Goal: Check status: Check status

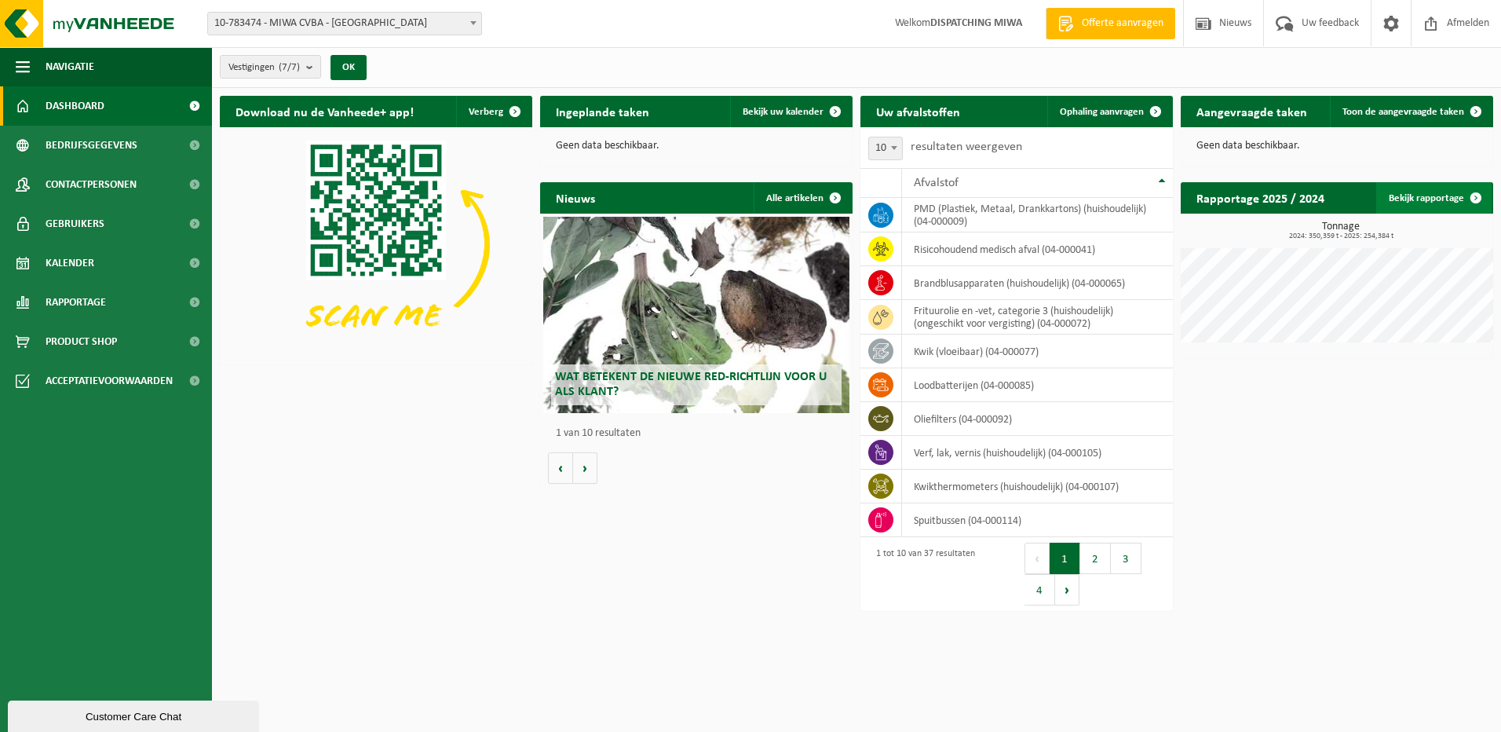
click at [1409, 198] on link "Bekijk rapportage" at bounding box center [1433, 197] width 115 height 31
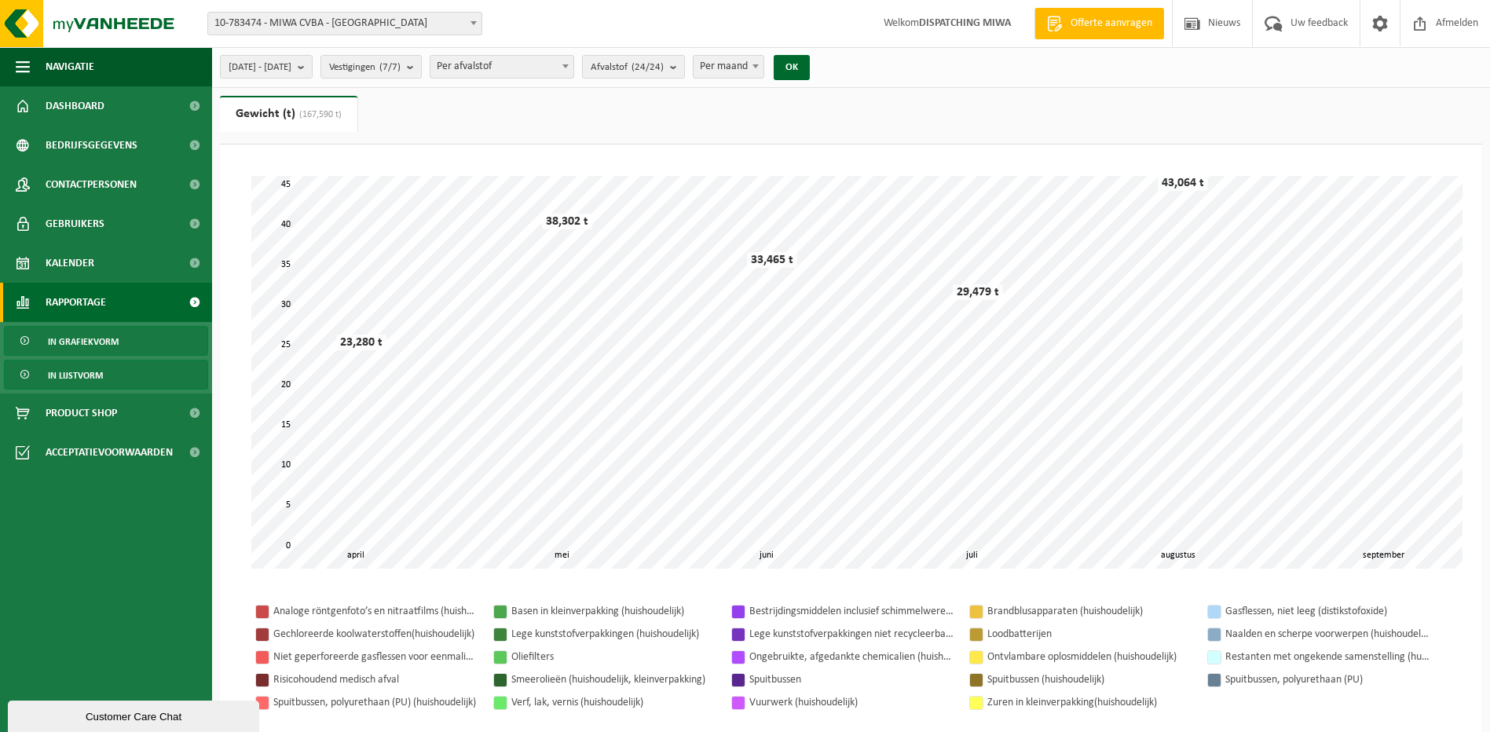
click at [94, 372] on span "In lijstvorm" at bounding box center [75, 375] width 55 height 30
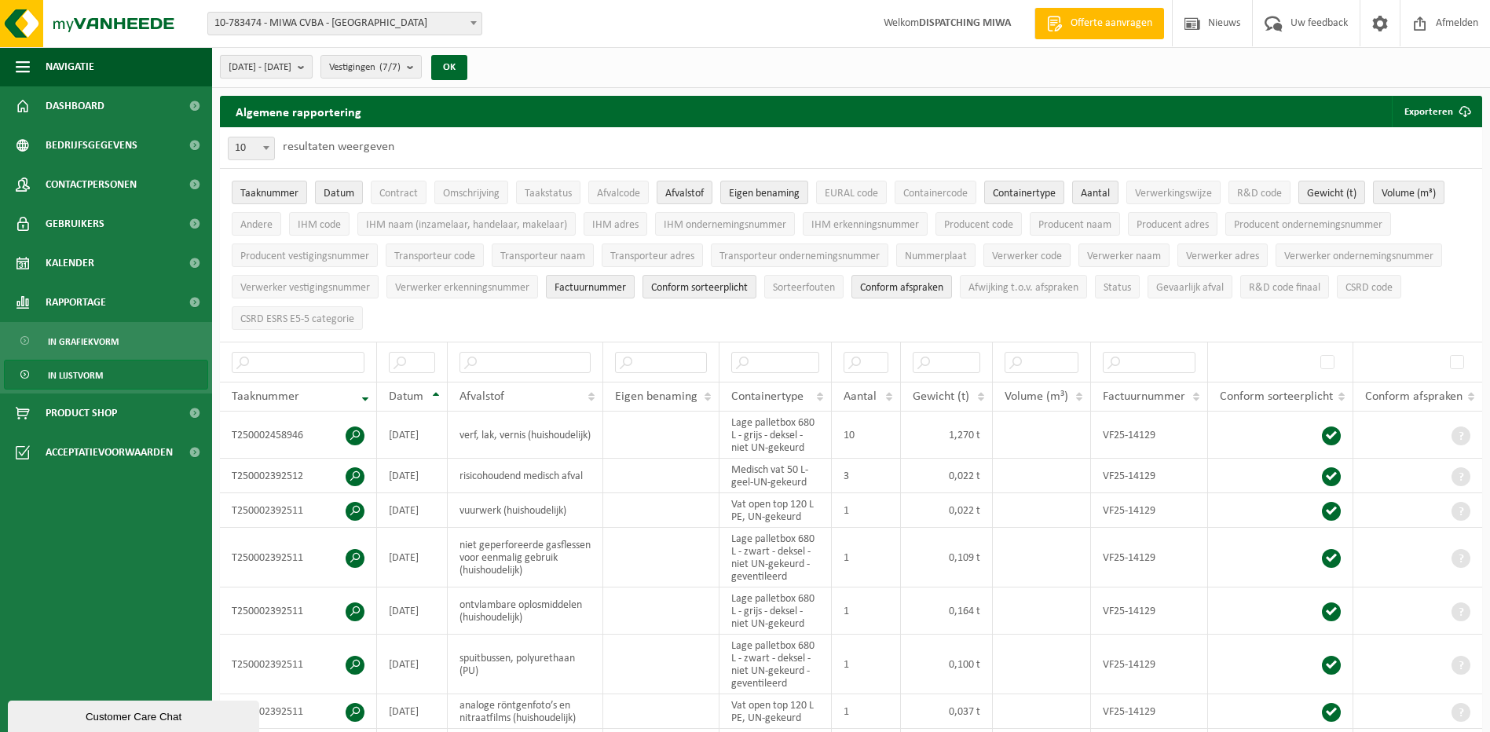
click at [312, 67] on b "submit" at bounding box center [305, 67] width 14 height 22
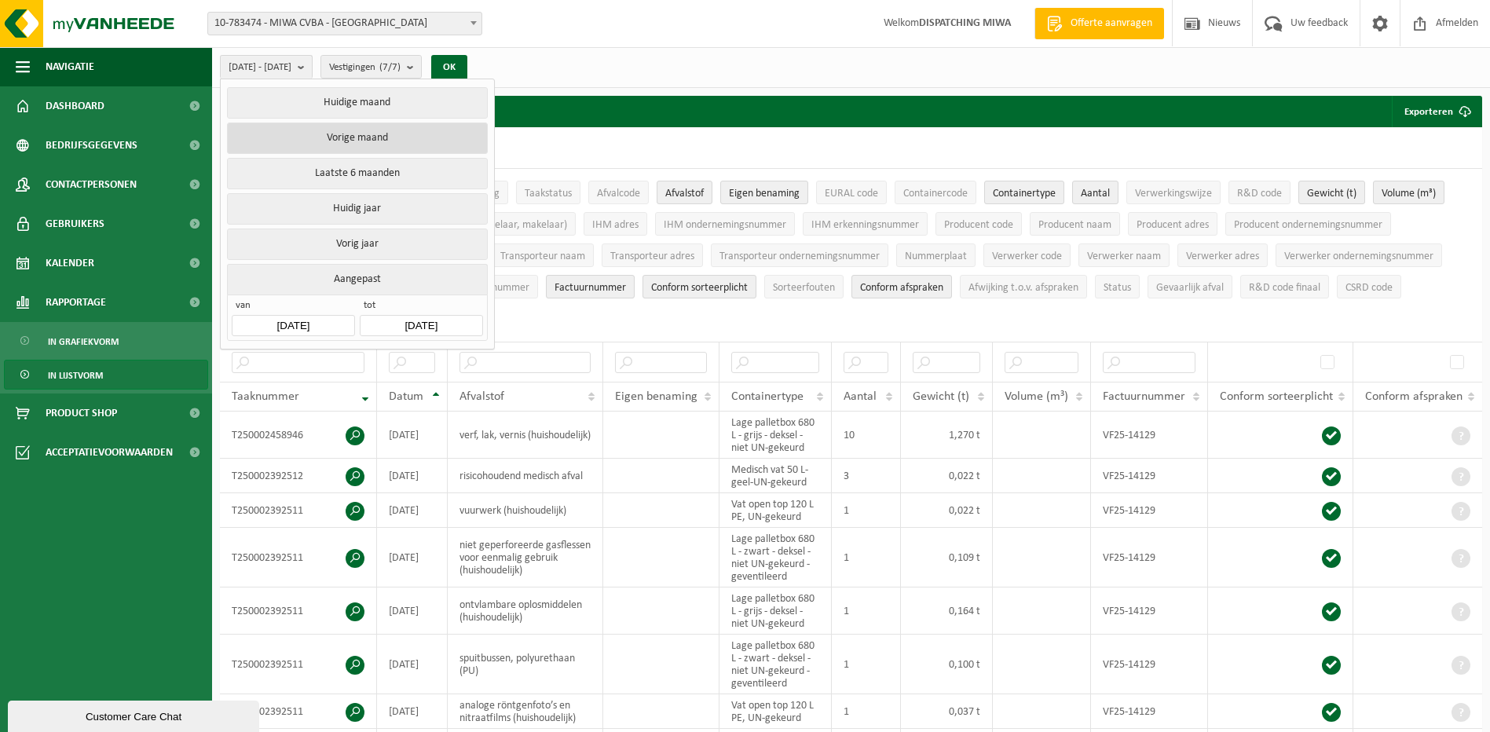
click at [378, 137] on button "Vorige maand" at bounding box center [357, 137] width 260 height 31
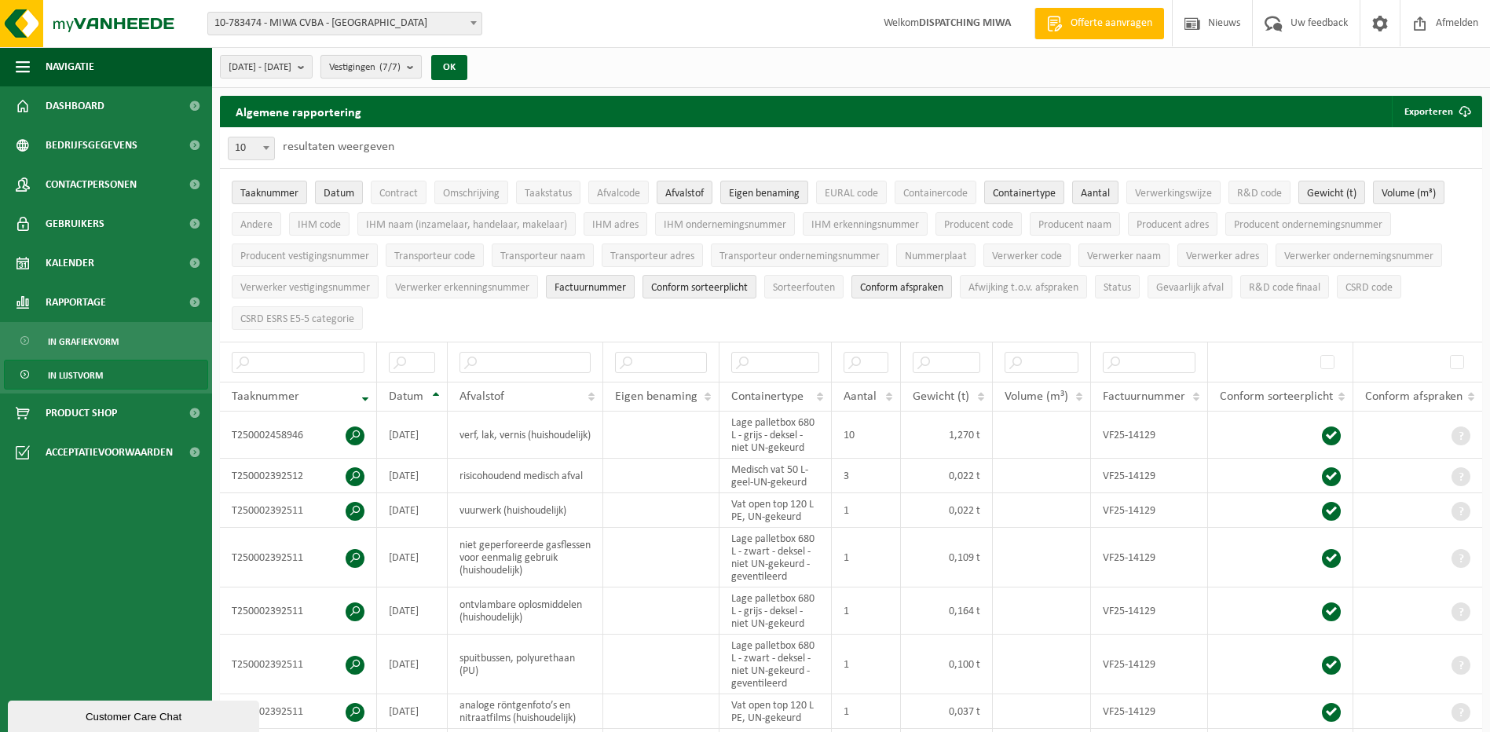
click at [400, 69] on count "(7/7)" at bounding box center [389, 67] width 21 height 10
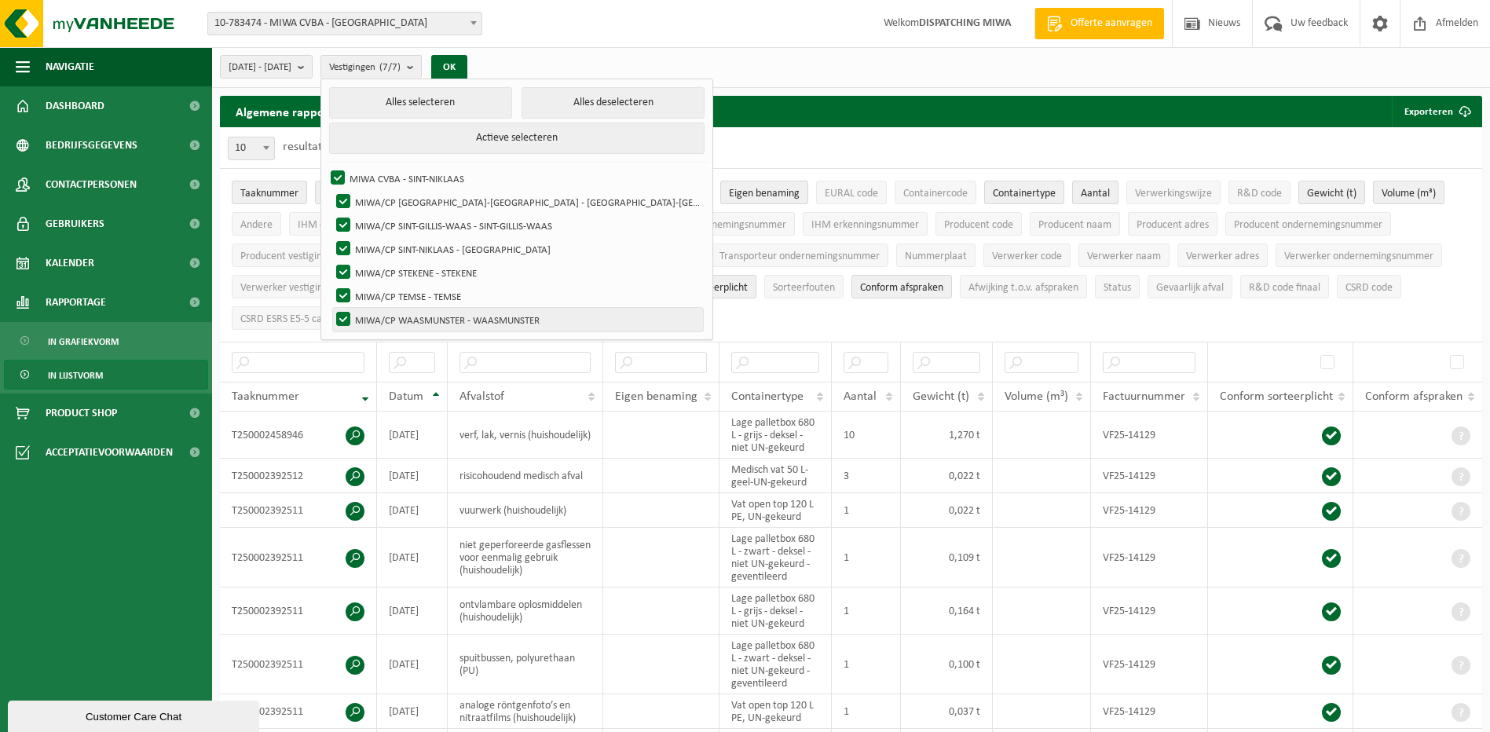
click at [381, 313] on label "MIWA/CP WAASMUNSTER - WAASMUNSTER" at bounding box center [518, 320] width 370 height 24
click at [331, 308] on input "MIWA/CP WAASMUNSTER - WAASMUNSTER" at bounding box center [330, 307] width 1 height 1
checkbox input "false"
click at [382, 285] on label "MIWA/CP TEMSE - TEMSE" at bounding box center [518, 296] width 370 height 24
click at [331, 284] on input "MIWA/CP TEMSE - TEMSE" at bounding box center [330, 283] width 1 height 1
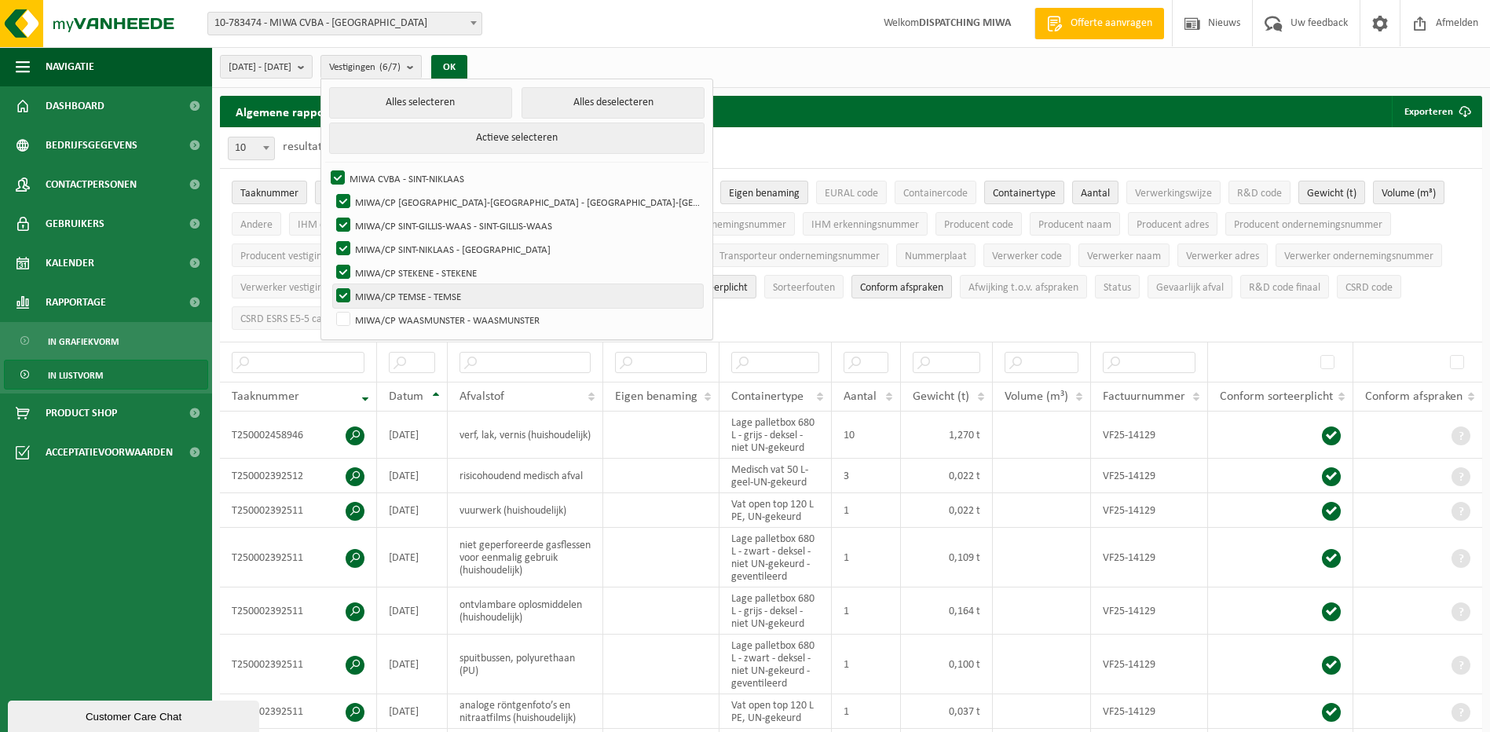
checkbox input "false"
click at [382, 267] on label "MIWA/CP STEKENE - STEKENE" at bounding box center [518, 273] width 370 height 24
click at [331, 261] on input "MIWA/CP STEKENE - STEKENE" at bounding box center [330, 260] width 1 height 1
checkbox input "false"
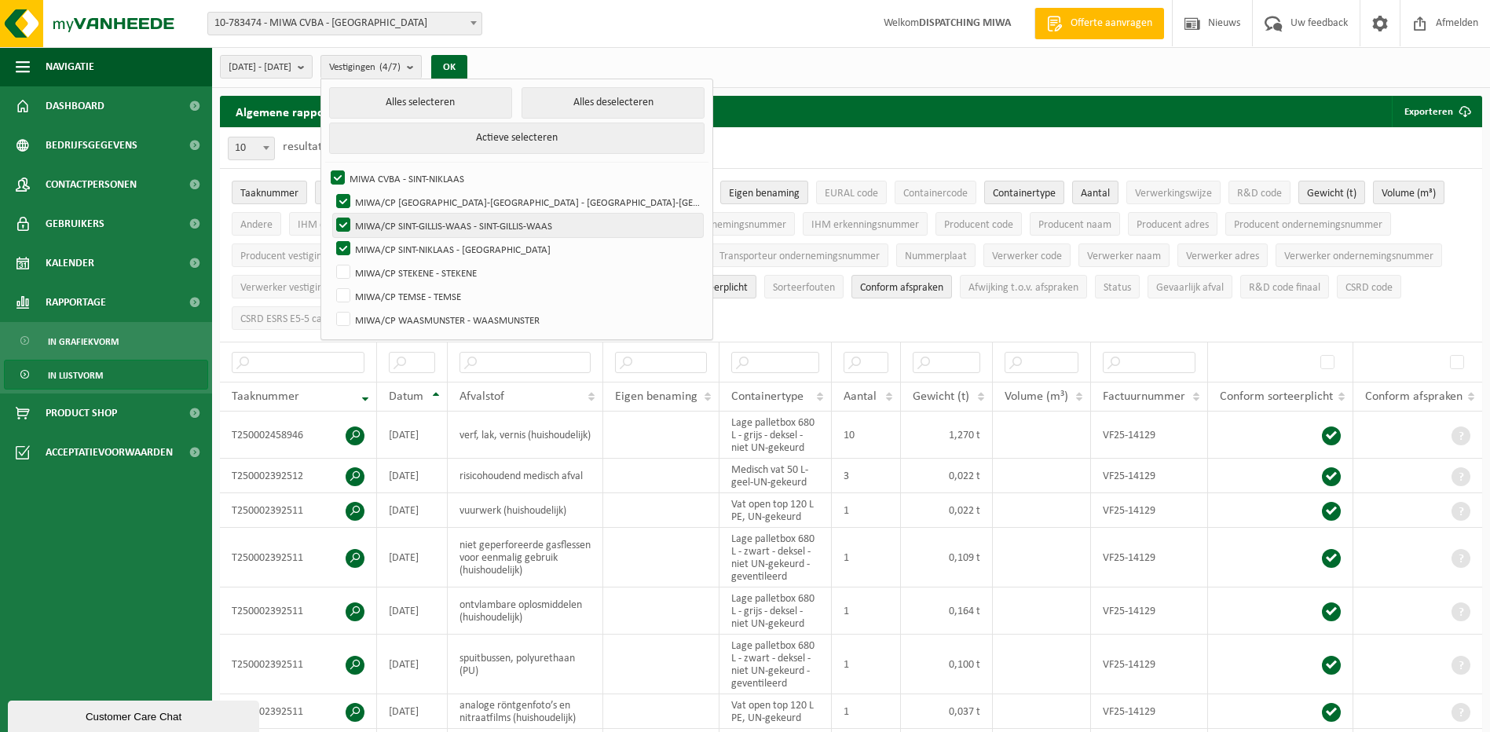
click at [382, 218] on label "MIWA/CP SINT-GILLIS-WAAS - SINT-GILLIS-WAAS" at bounding box center [518, 226] width 370 height 24
click at [331, 214] on input "MIWA/CP SINT-GILLIS-WAAS - SINT-GILLIS-WAAS" at bounding box center [330, 213] width 1 height 1
checkbox input "false"
click at [383, 202] on label "MIWA/CP NIEUWKERKEN-WAAS - NIEUWKERKEN-WAAS" at bounding box center [518, 202] width 370 height 24
click at [331, 190] on input "MIWA/CP NIEUWKERKEN-WAAS - NIEUWKERKEN-WAAS" at bounding box center [330, 189] width 1 height 1
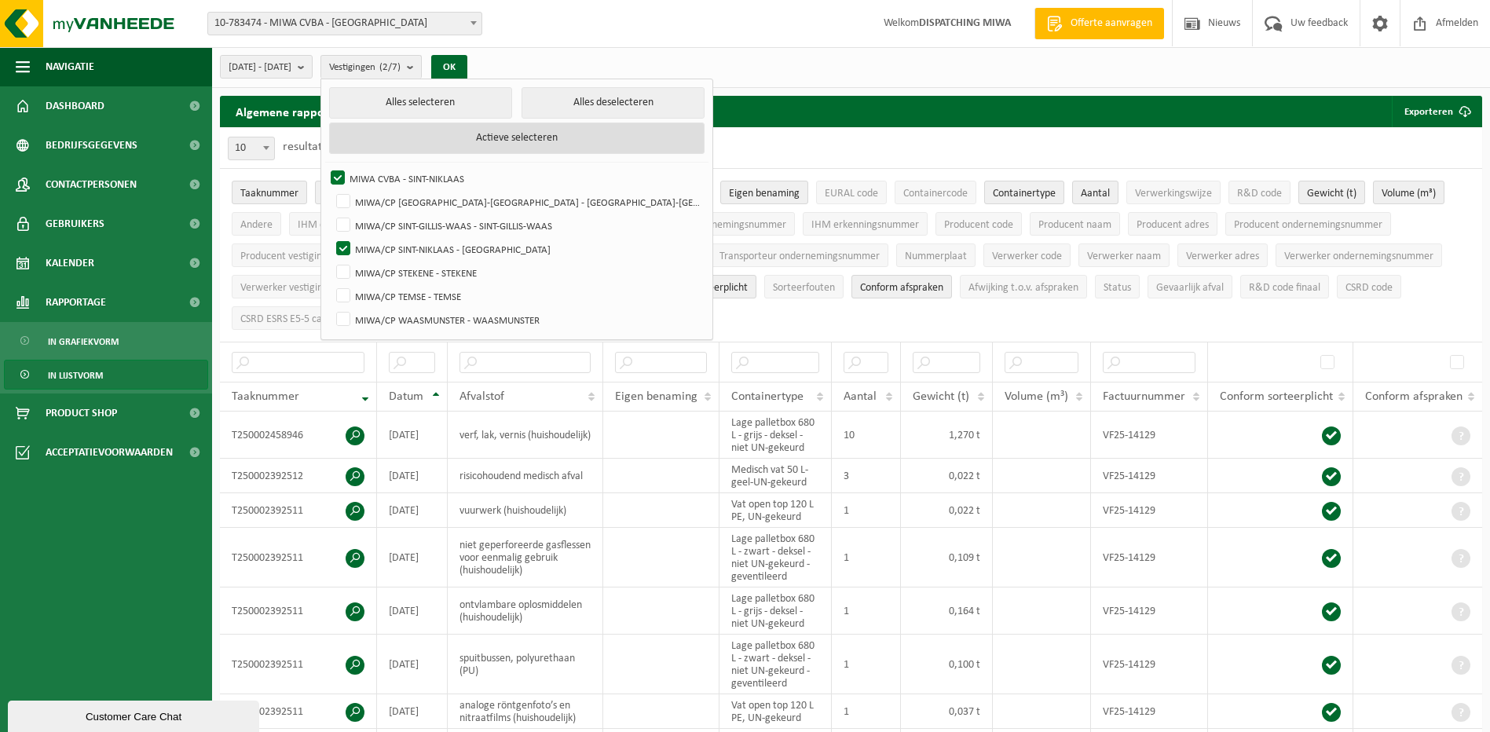
click at [498, 136] on button "Actieve selecteren" at bounding box center [516, 137] width 375 height 31
checkbox input "true"
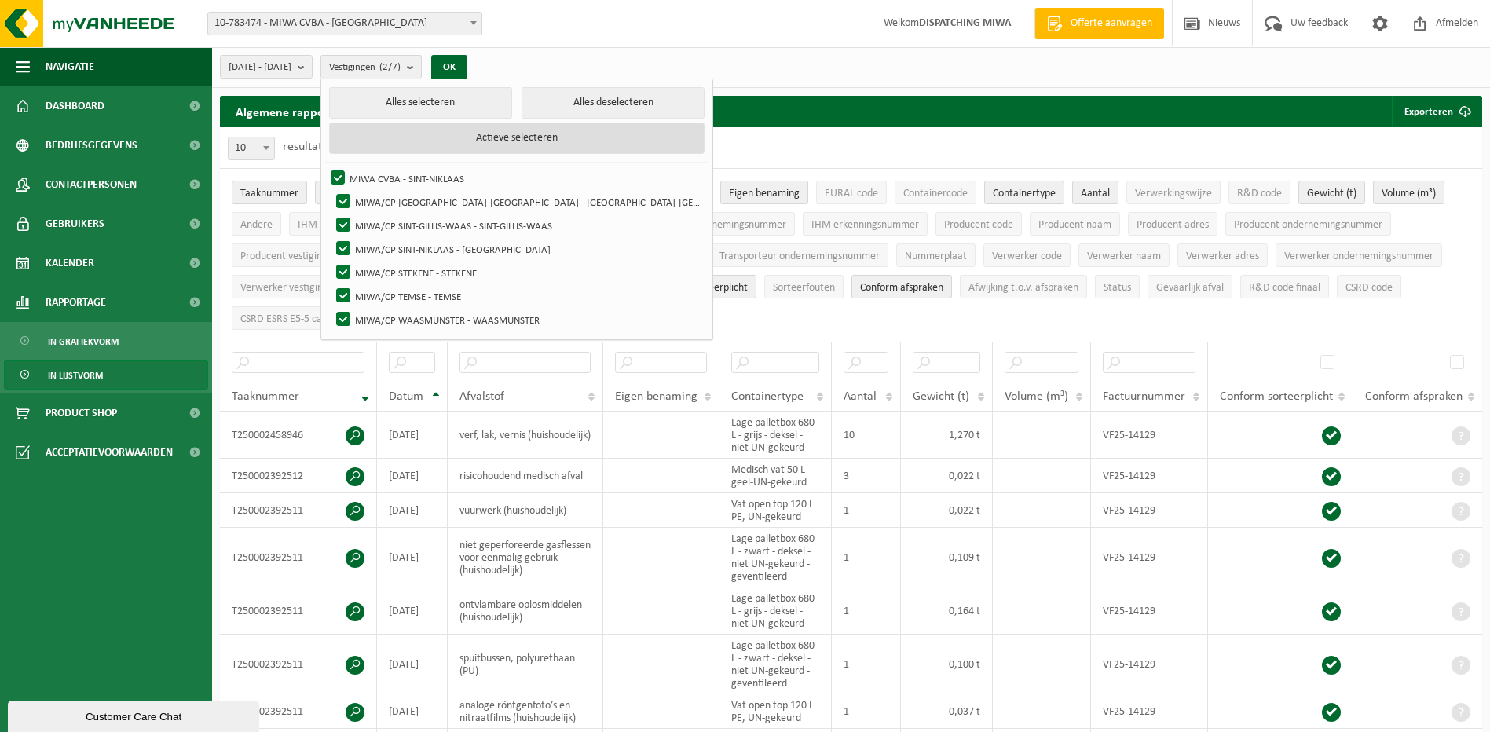
checkbox input "true"
click at [400, 104] on button "Alles selecteren" at bounding box center [420, 102] width 183 height 31
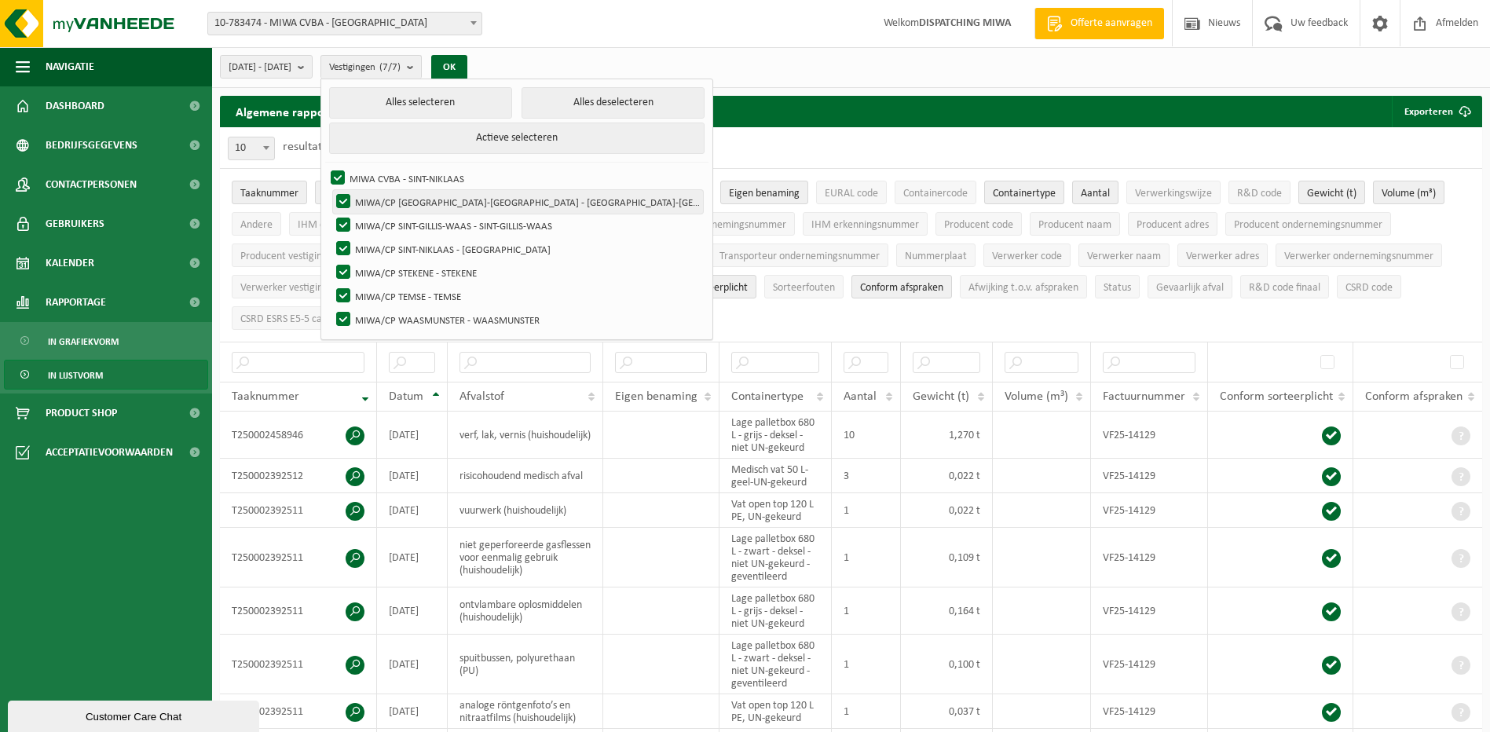
click at [380, 196] on label "MIWA/CP NIEUWKERKEN-WAAS - NIEUWKERKEN-WAAS" at bounding box center [518, 202] width 370 height 24
click at [331, 190] on input "MIWA/CP NIEUWKERKEN-WAAS - NIEUWKERKEN-WAAS" at bounding box center [330, 189] width 1 height 1
checkbox input "false"
click at [380, 221] on label "MIWA/CP SINT-GILLIS-WAAS - SINT-GILLIS-WAAS" at bounding box center [518, 226] width 370 height 24
click at [331, 214] on input "MIWA/CP SINT-GILLIS-WAAS - SINT-GILLIS-WAAS" at bounding box center [330, 213] width 1 height 1
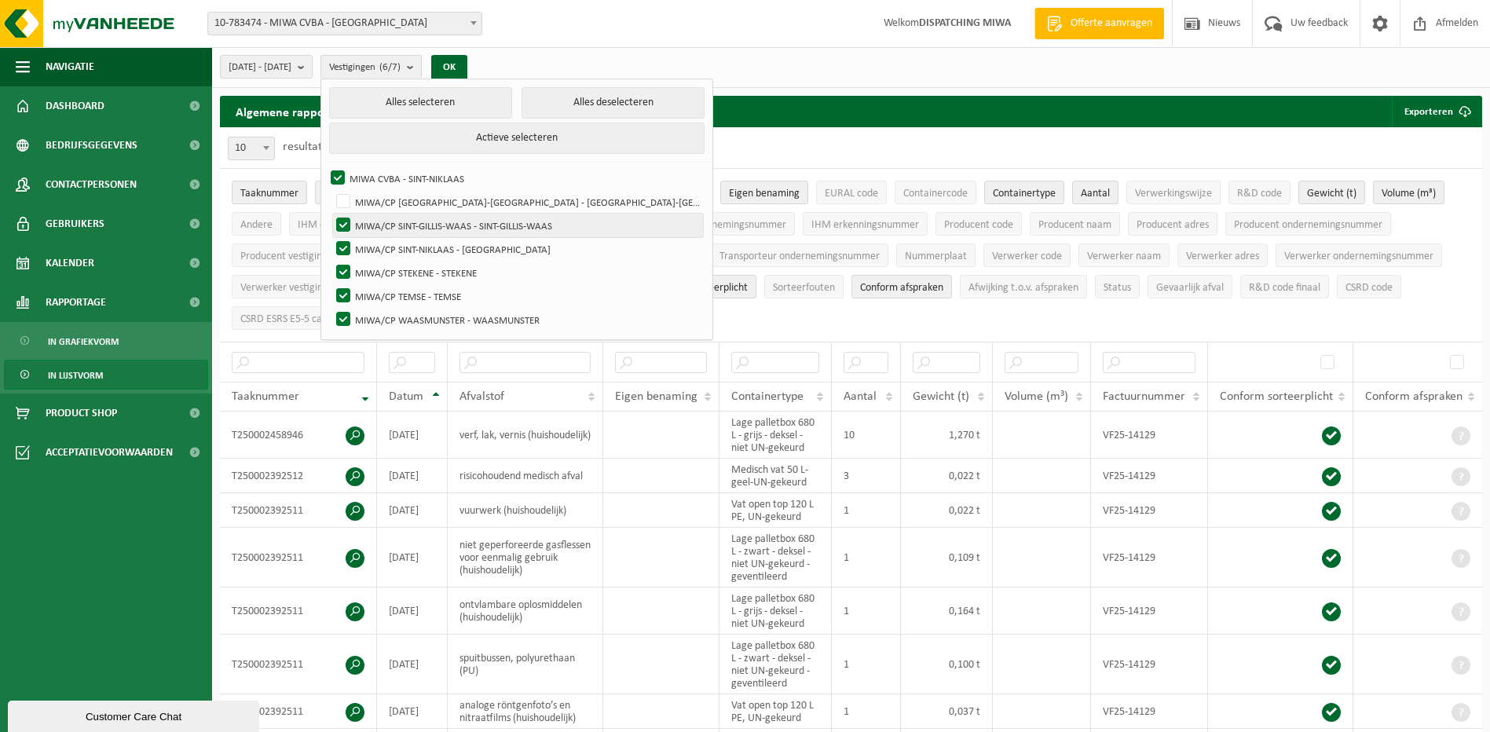
checkbox input "false"
click at [383, 269] on label "MIWA/CP STEKENE - STEKENE" at bounding box center [518, 273] width 370 height 24
click at [331, 261] on input "MIWA/CP STEKENE - STEKENE" at bounding box center [330, 260] width 1 height 1
checkbox input "false"
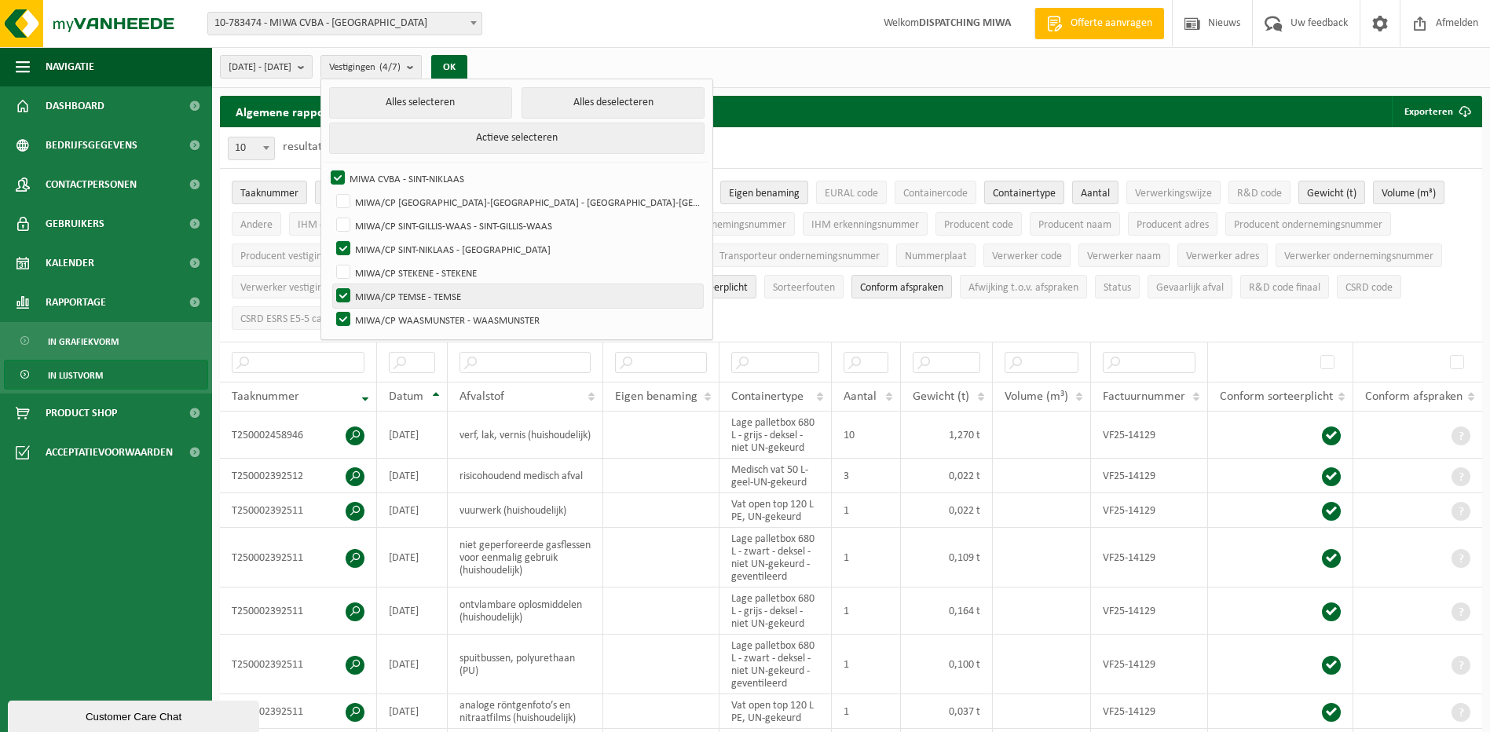
drag, startPoint x: 380, startPoint y: 285, endPoint x: 380, endPoint y: 304, distance: 18.8
click at [380, 287] on label "MIWA/CP TEMSE - TEMSE" at bounding box center [518, 296] width 370 height 24
click at [331, 284] on input "MIWA/CP TEMSE - TEMSE" at bounding box center [330, 283] width 1 height 1
checkbox input "false"
click at [381, 313] on label "MIWA/CP WAASMUNSTER - WAASMUNSTER" at bounding box center [518, 320] width 370 height 24
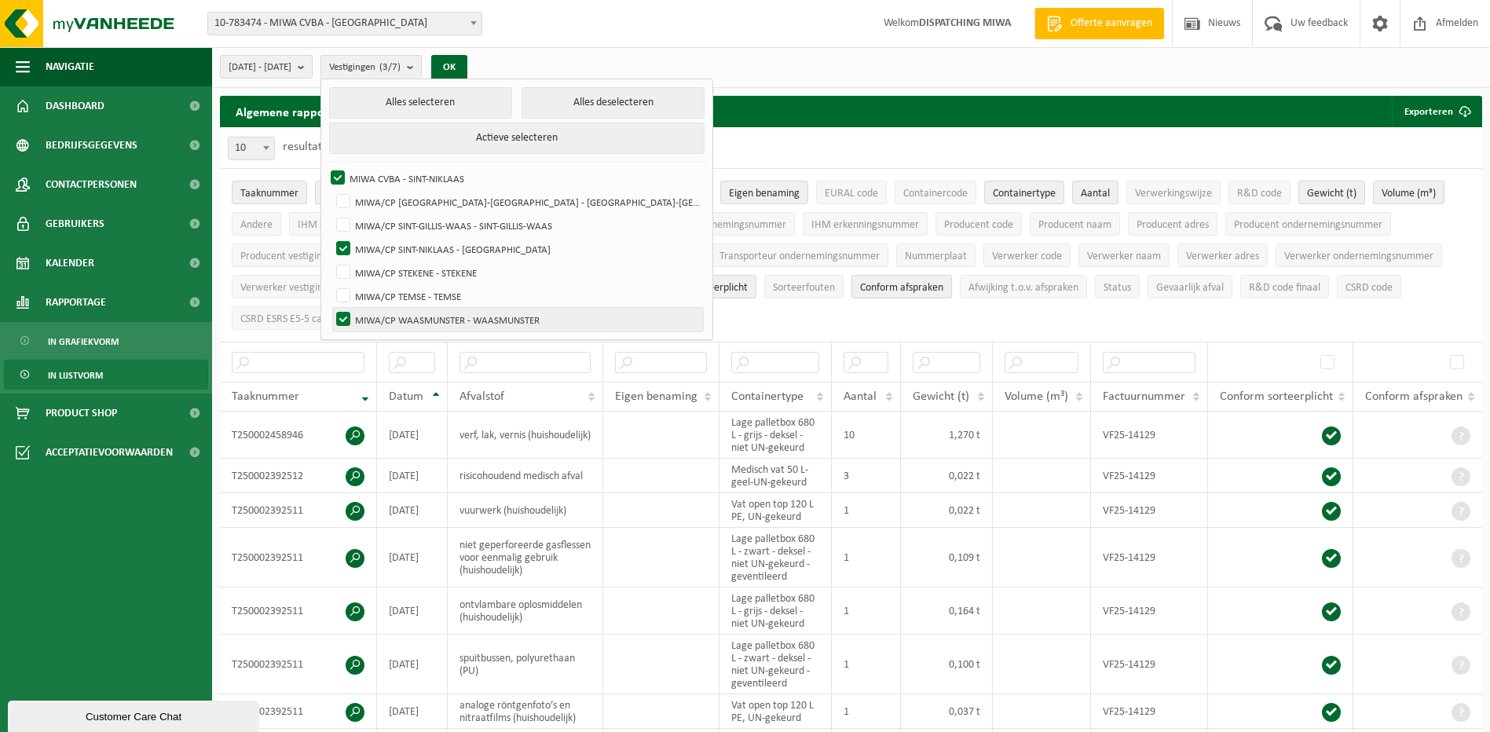
click at [331, 308] on input "MIWA/CP WAASMUNSTER - WAASMUNSTER" at bounding box center [330, 307] width 1 height 1
checkbox input "false"
click at [467, 68] on button "OK" at bounding box center [449, 67] width 36 height 25
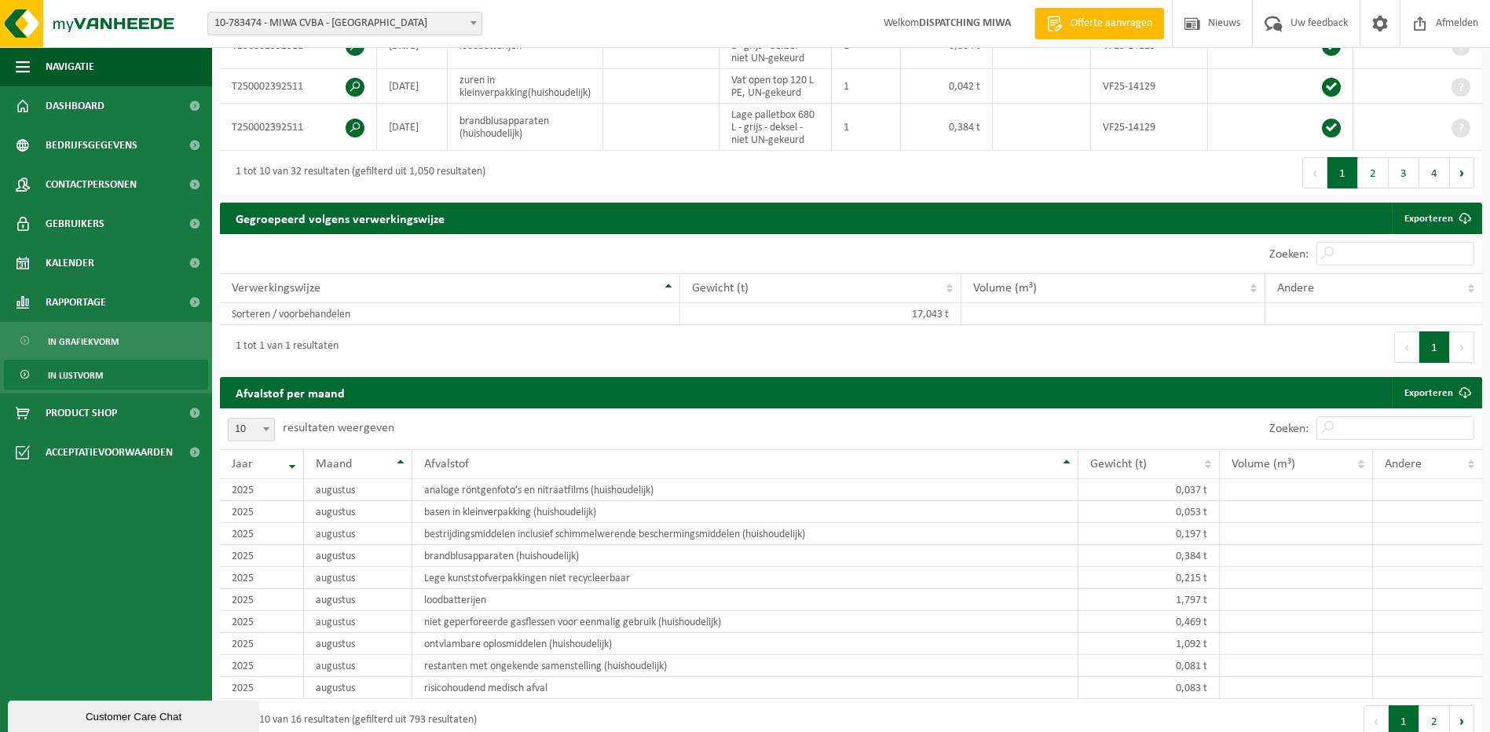
scroll to position [785, 0]
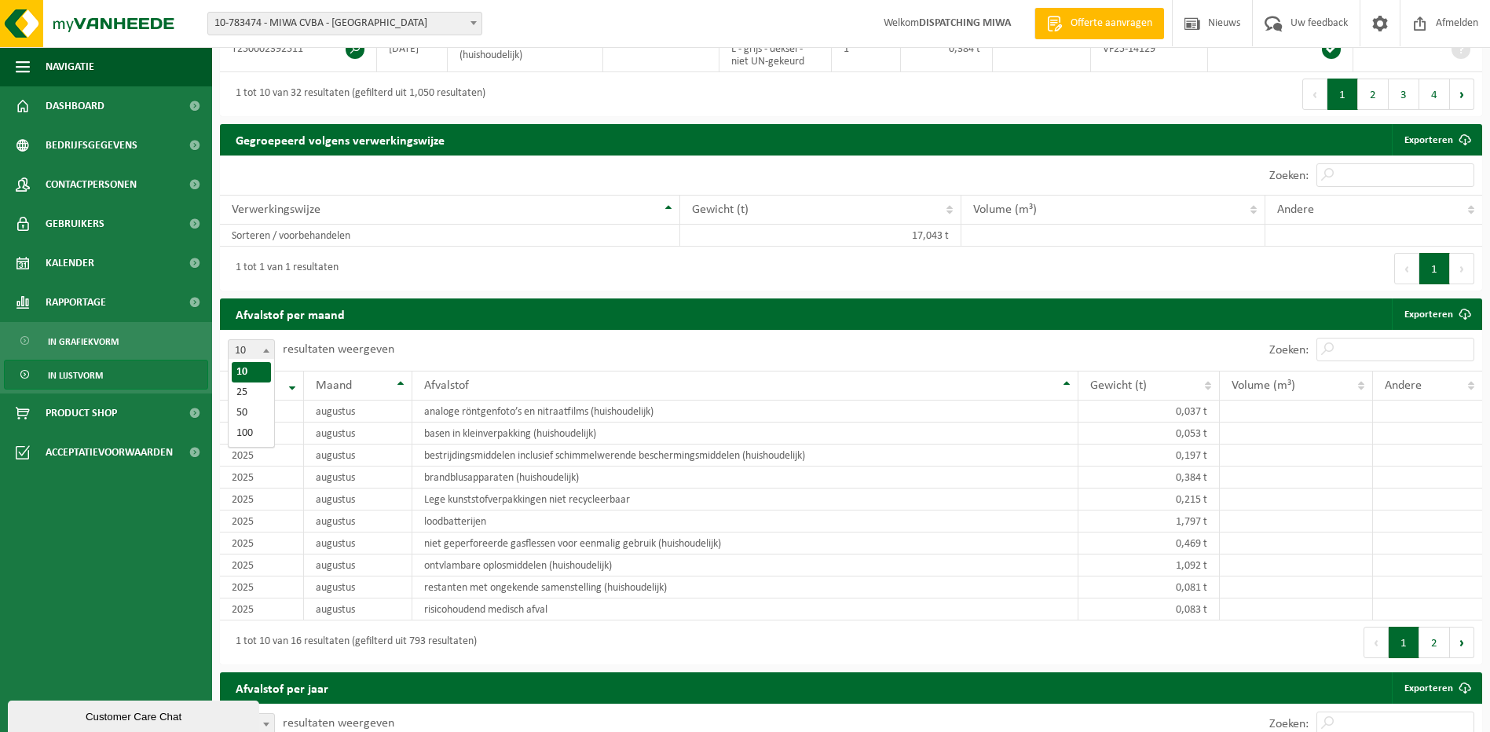
click at [265, 349] on span at bounding box center [266, 350] width 16 height 20
select select "25"
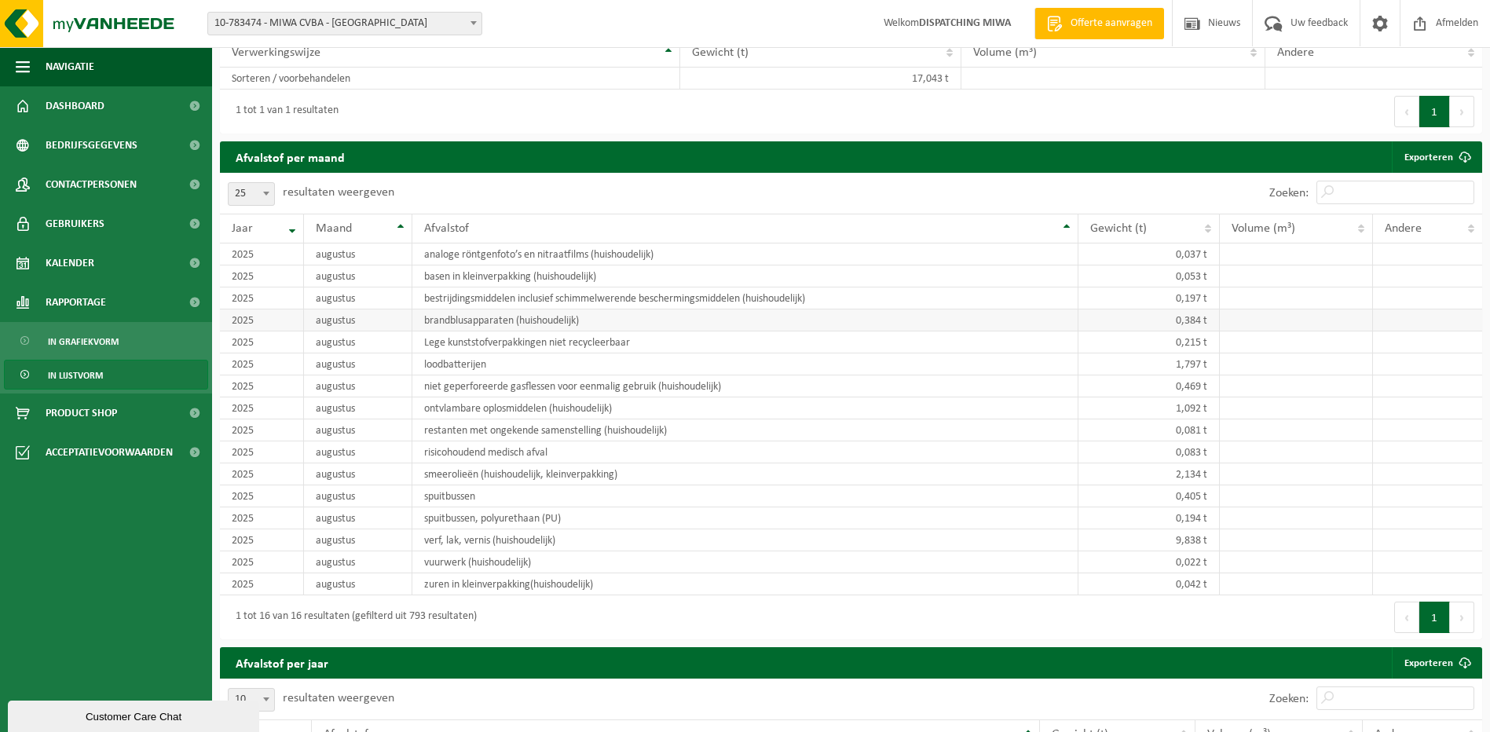
scroll to position [1021, 0]
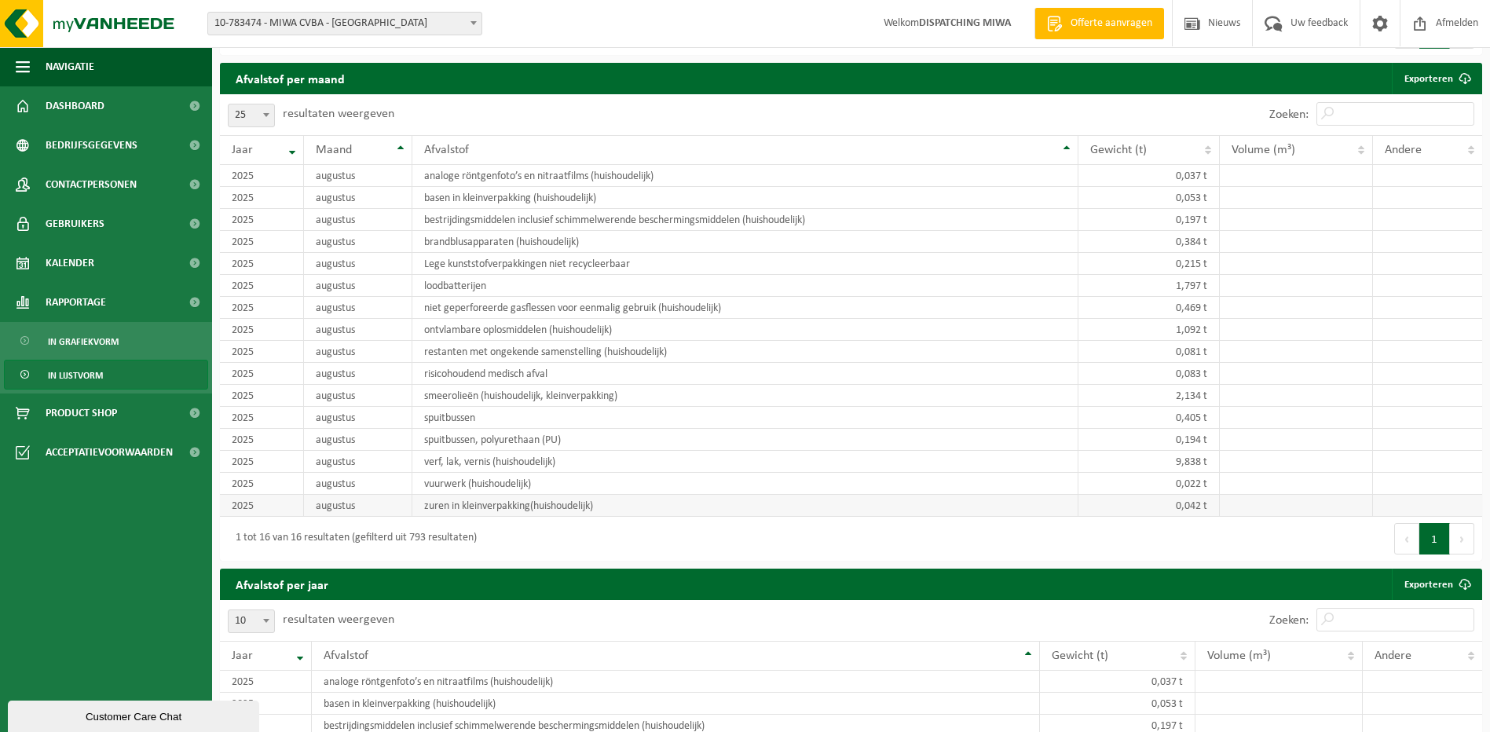
click at [874, 496] on td "zuren in kleinverpakking(huishoudelijk)" at bounding box center [744, 506] width 665 height 22
click at [374, 27] on span "10-783474 - MIWA CVBA - [GEOGRAPHIC_DATA]" at bounding box center [344, 24] width 273 height 22
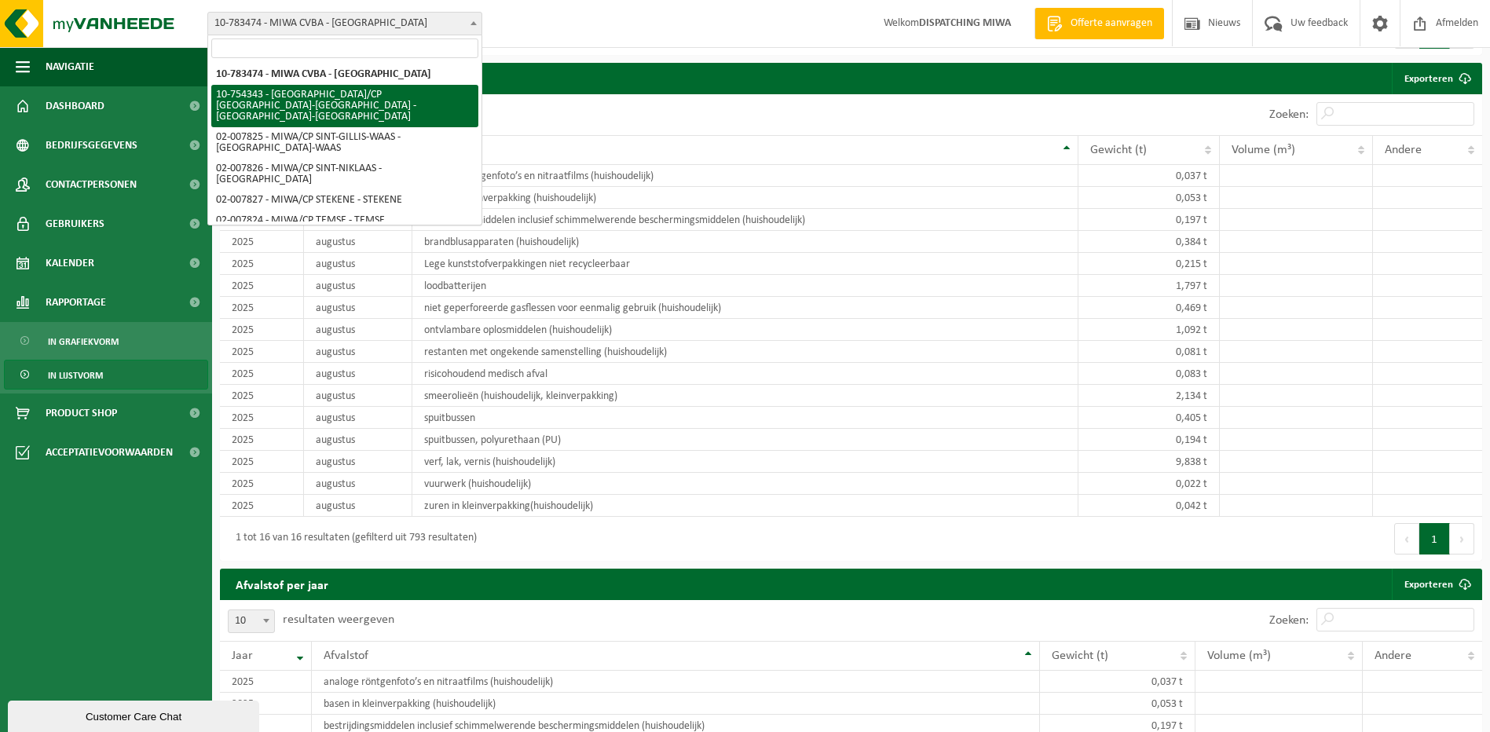
select select "27802"
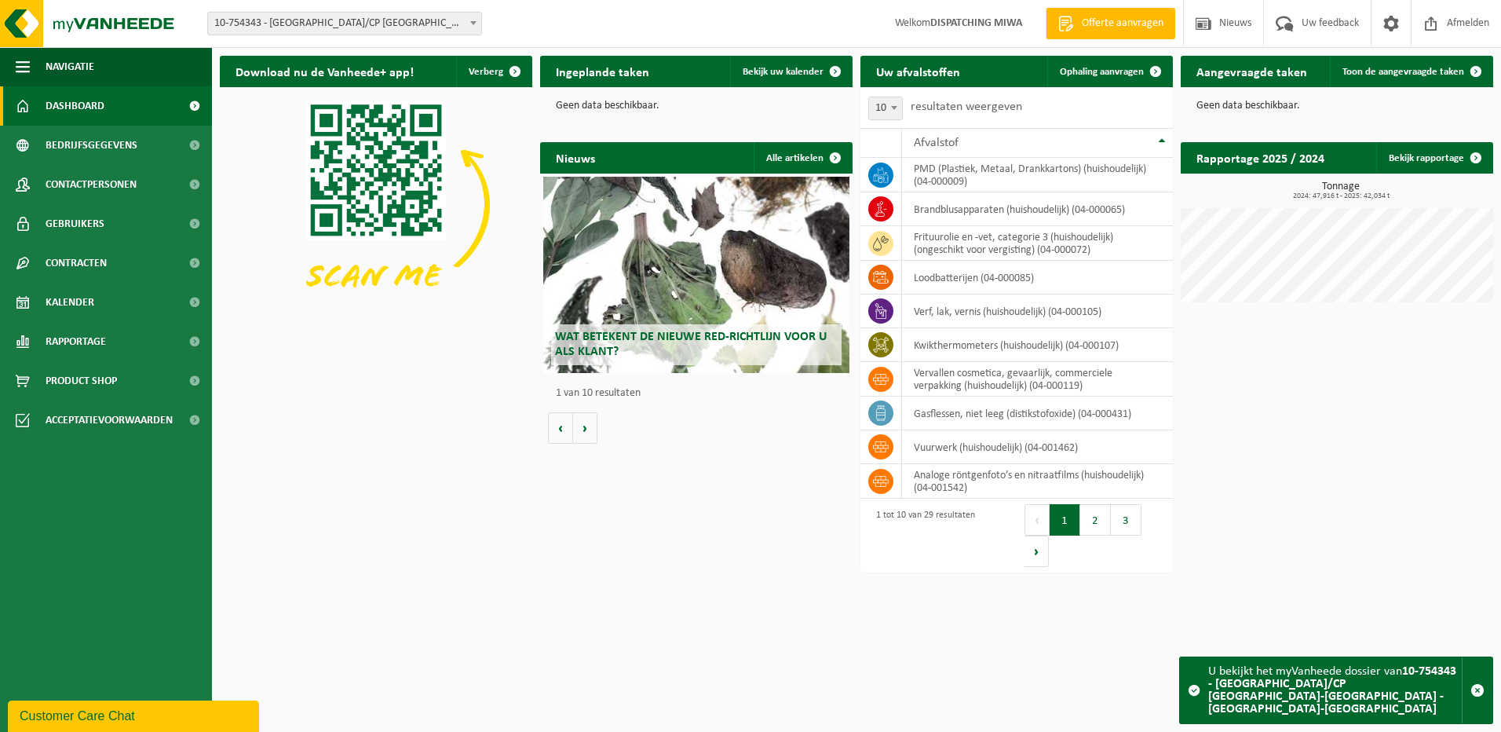
click at [375, 20] on span "10-754343 - [GEOGRAPHIC_DATA]/CP [GEOGRAPHIC_DATA]-[GEOGRAPHIC_DATA] - [GEOGRAP…" at bounding box center [344, 24] width 273 height 22
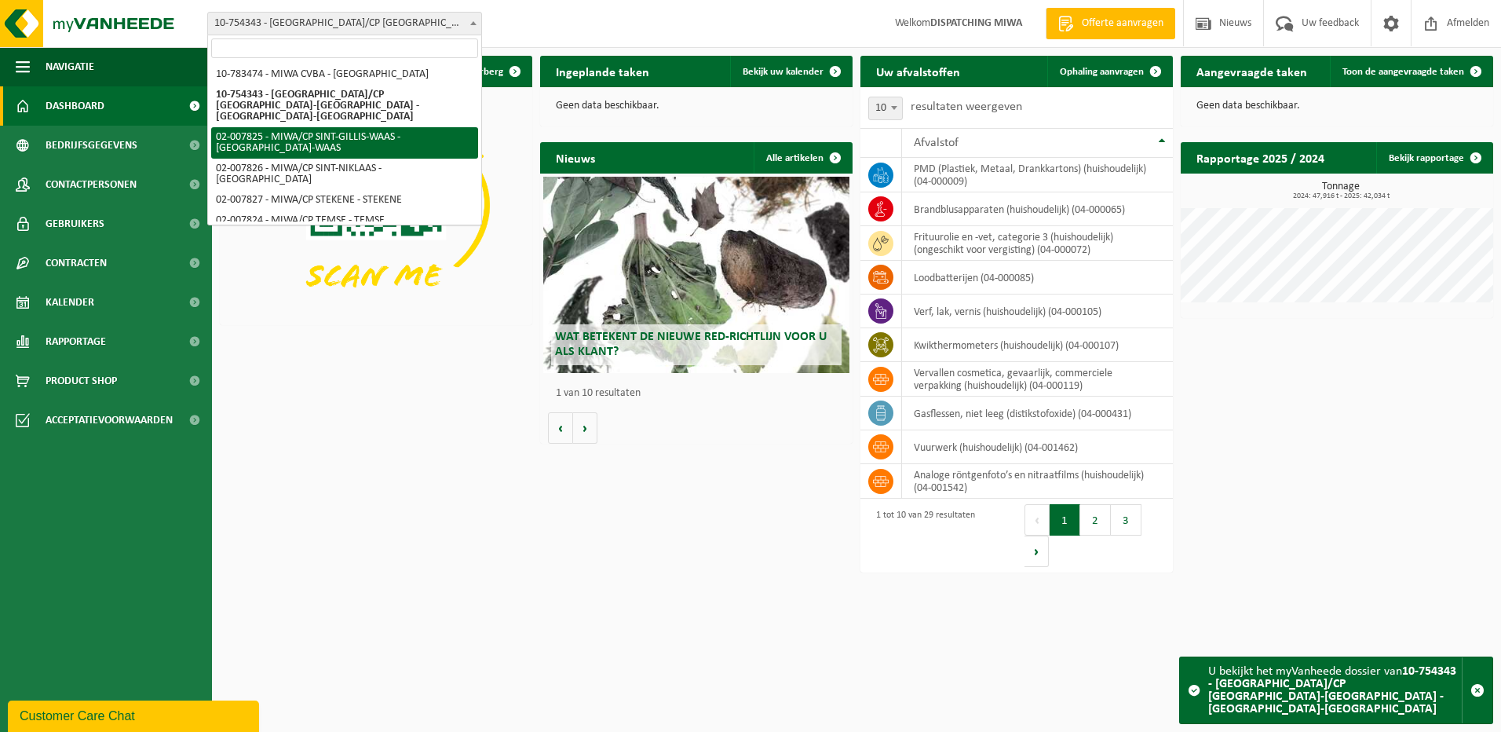
select select "27798"
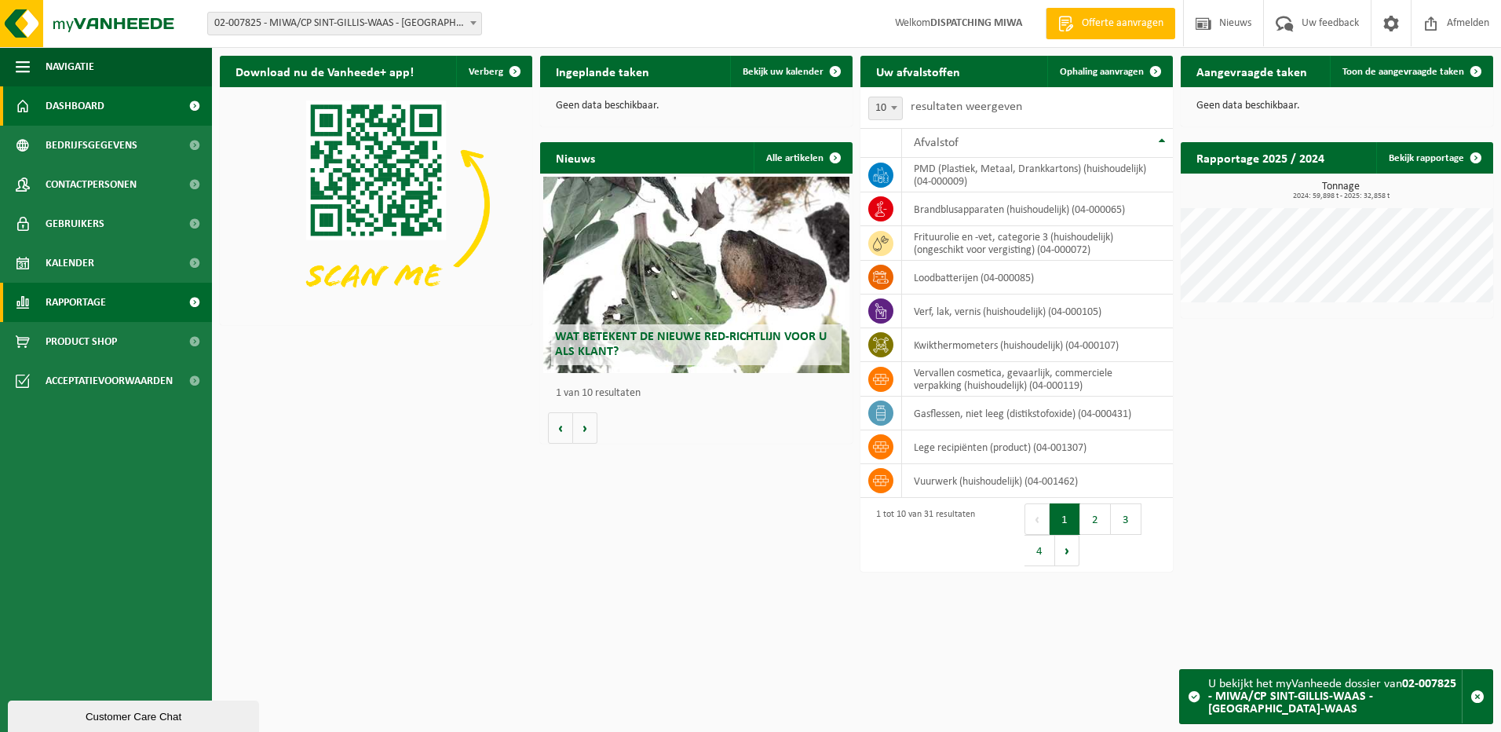
click at [117, 304] on link "Rapportage" at bounding box center [106, 302] width 212 height 39
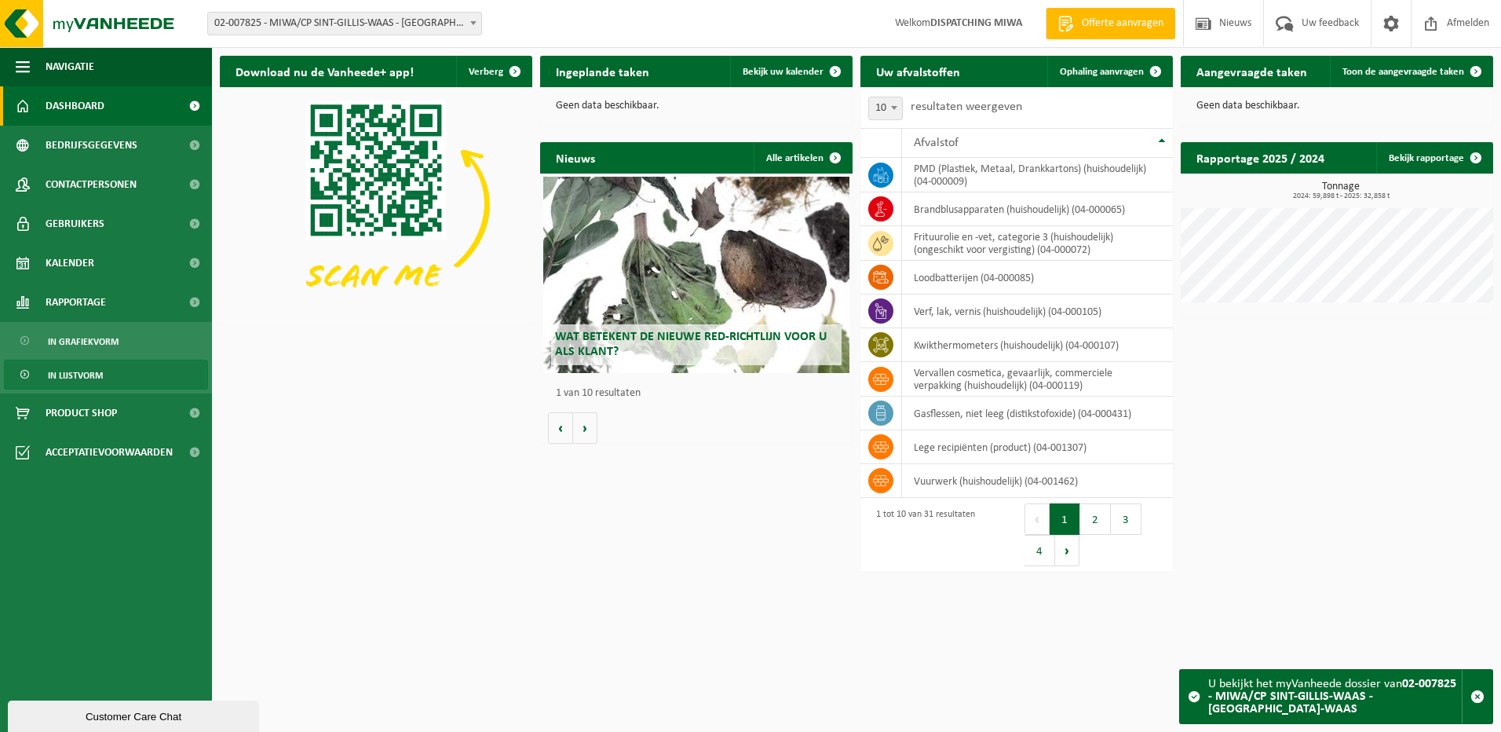
click at [91, 374] on span "In lijstvorm" at bounding box center [75, 375] width 55 height 30
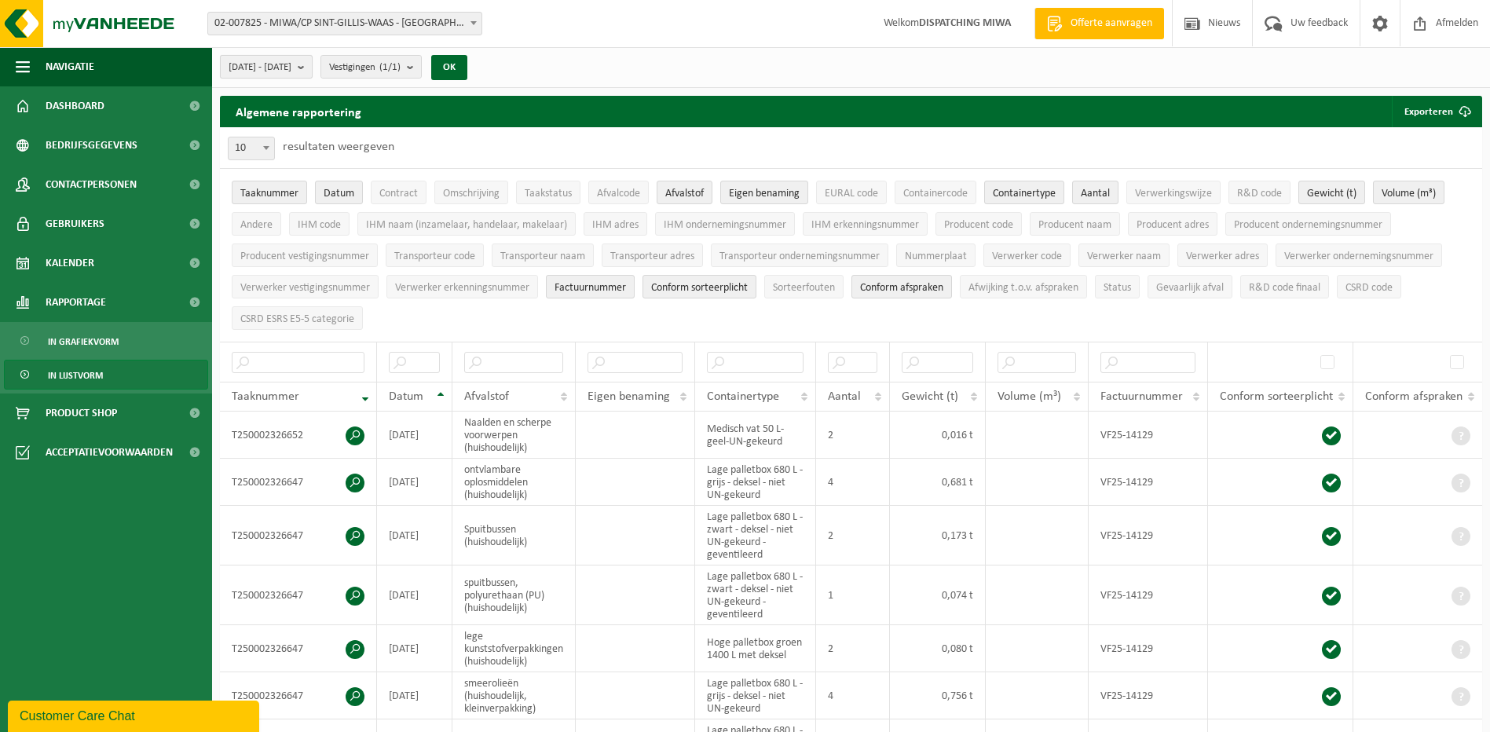
click at [291, 70] on span "2025-04-01 - 2025-09-19" at bounding box center [259, 68] width 63 height 24
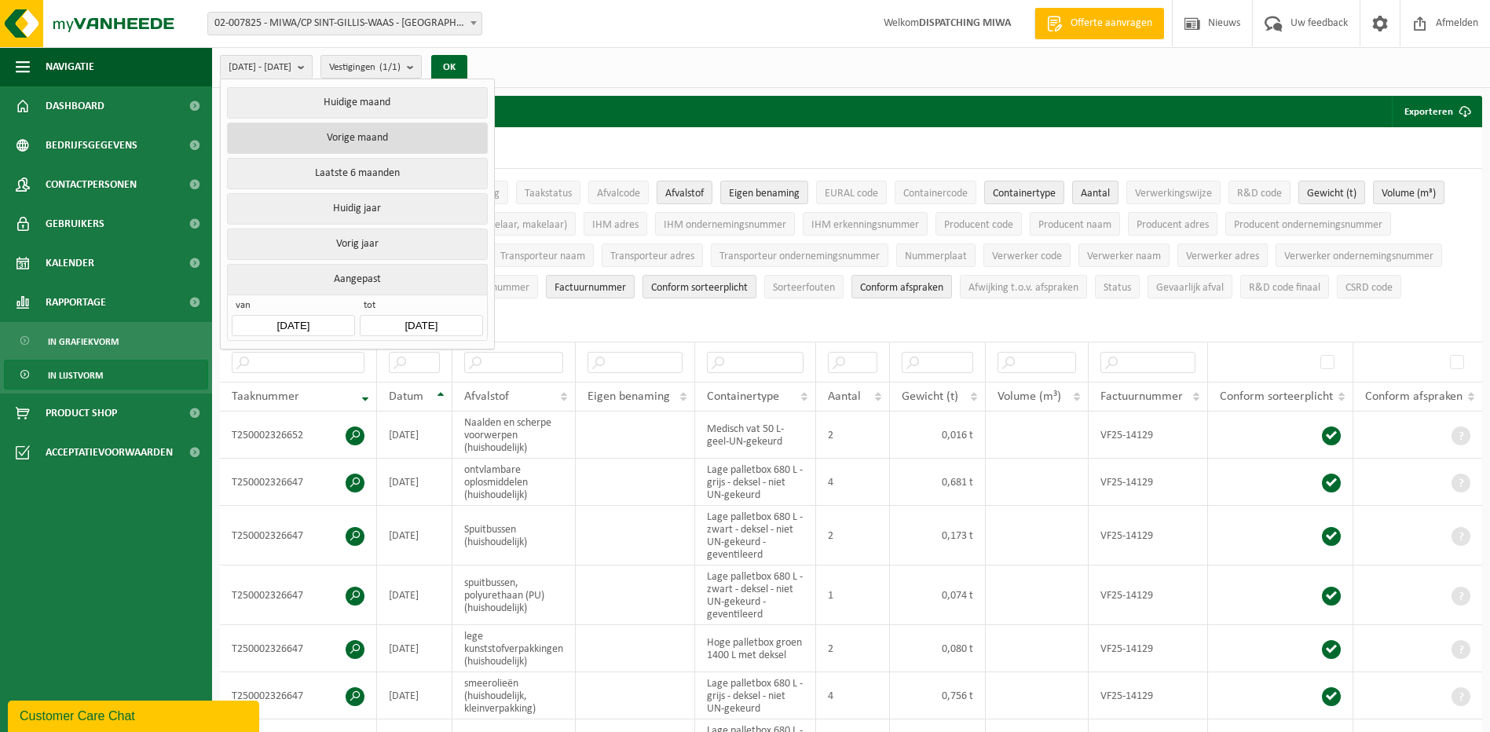
click at [361, 138] on button "Vorige maand" at bounding box center [357, 137] width 260 height 31
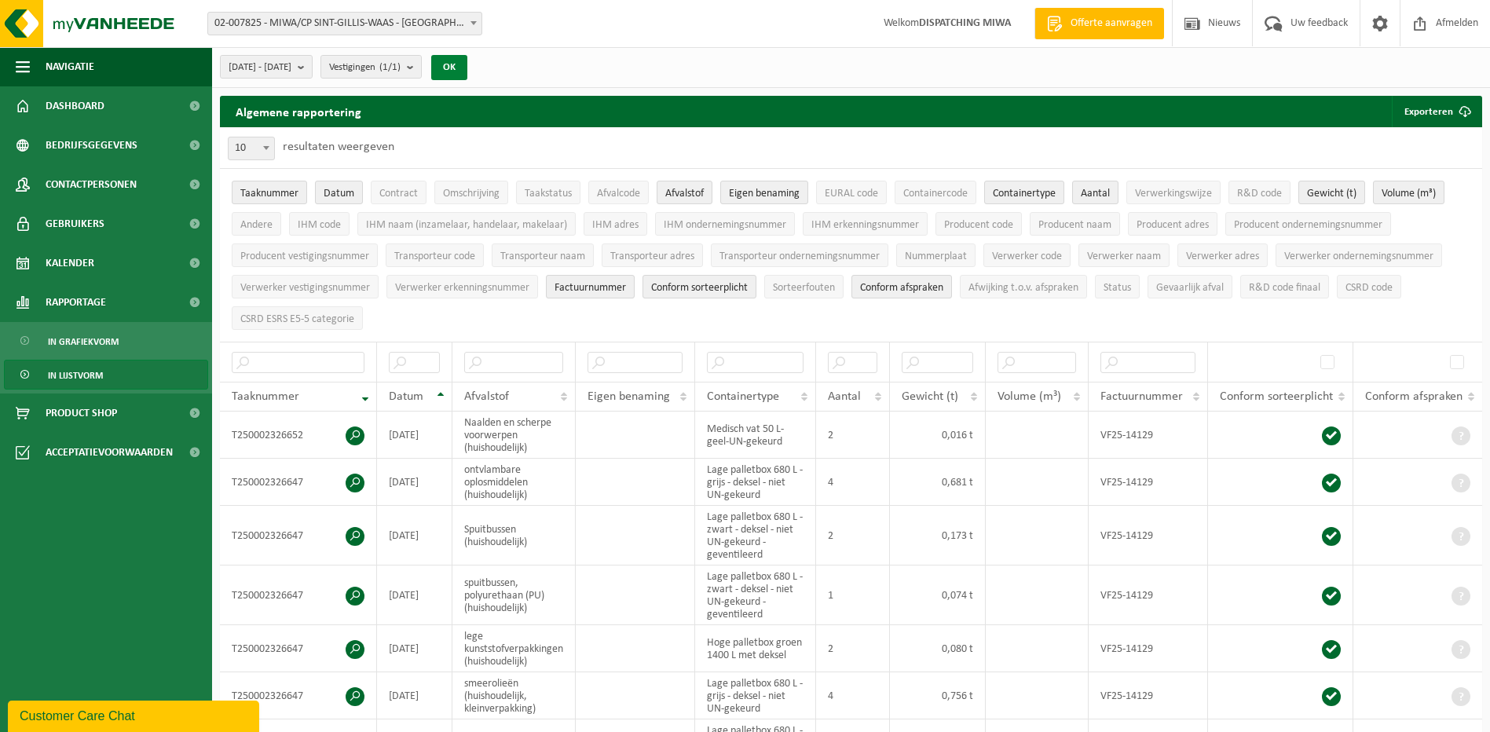
click at [467, 67] on button "OK" at bounding box center [449, 67] width 36 height 25
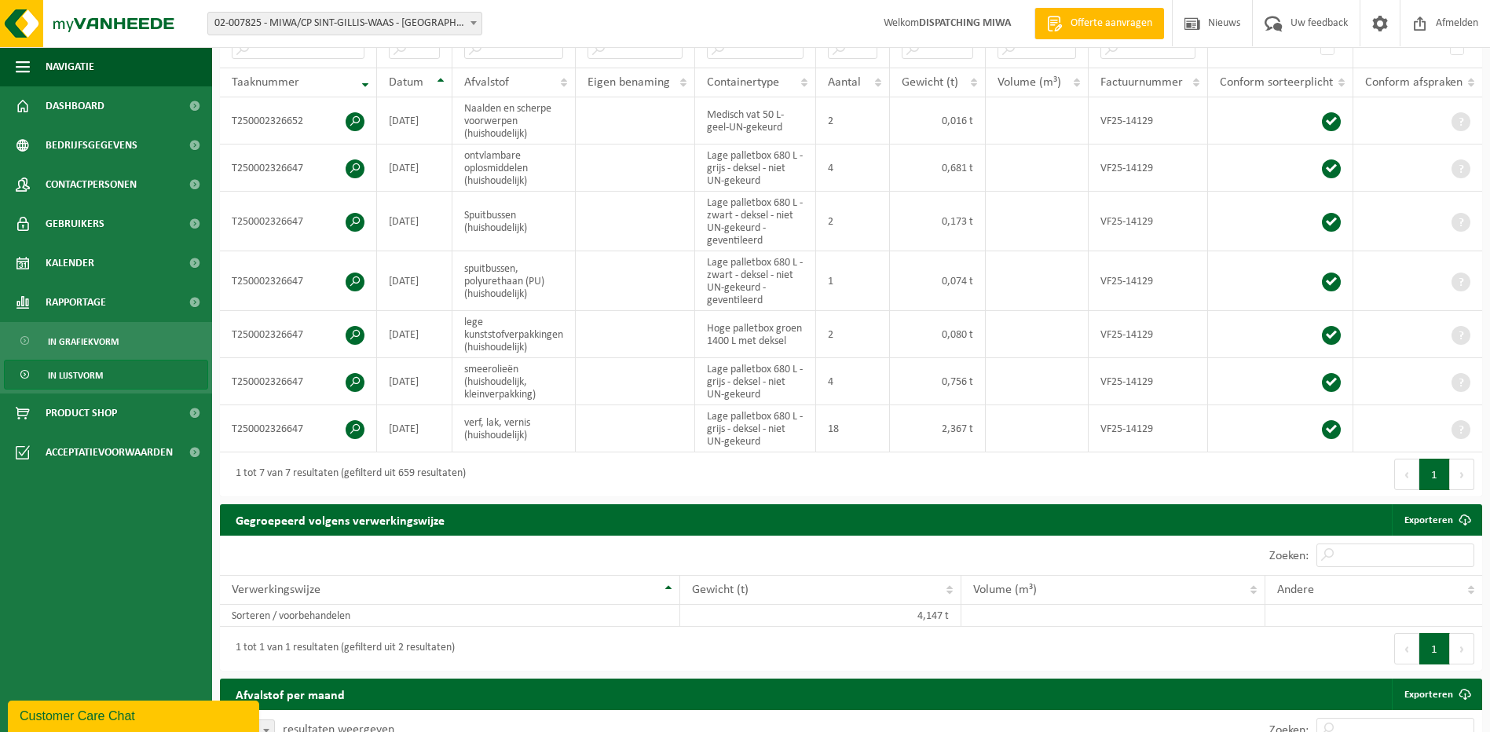
scroll to position [157, 0]
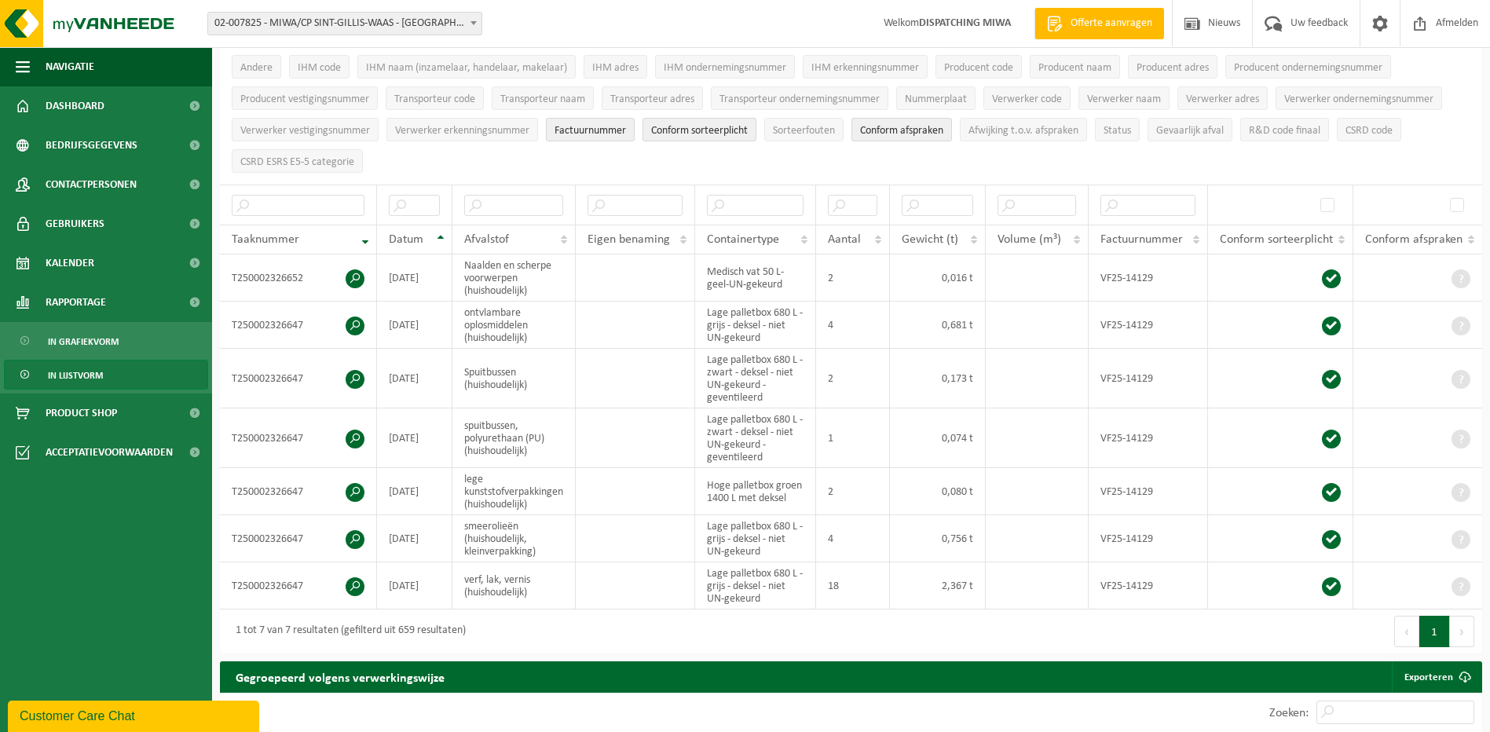
click at [377, 23] on span "02-007825 - MIWA/CP SINT-GILLIS-WAAS - [GEOGRAPHIC_DATA]-WAAS" at bounding box center [344, 24] width 273 height 22
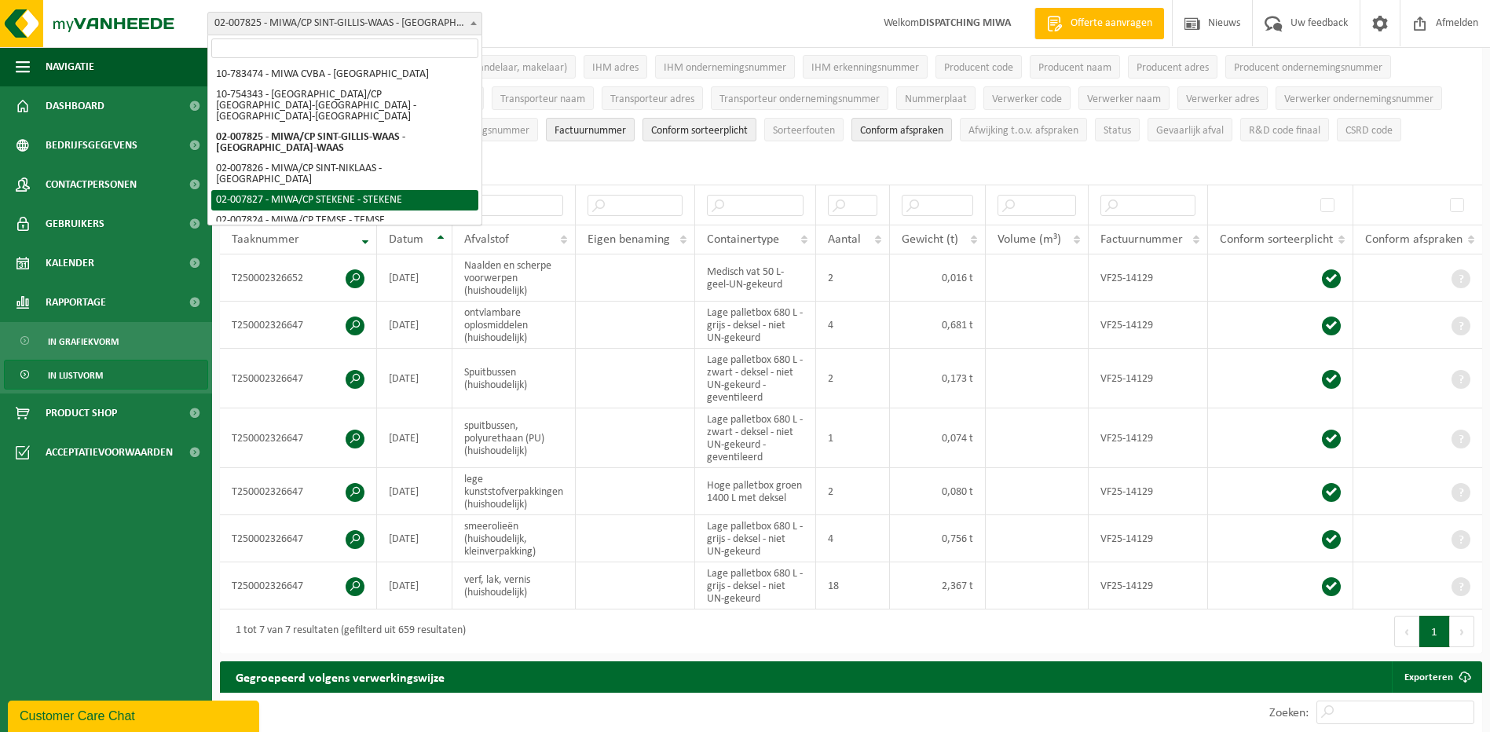
select select "27800"
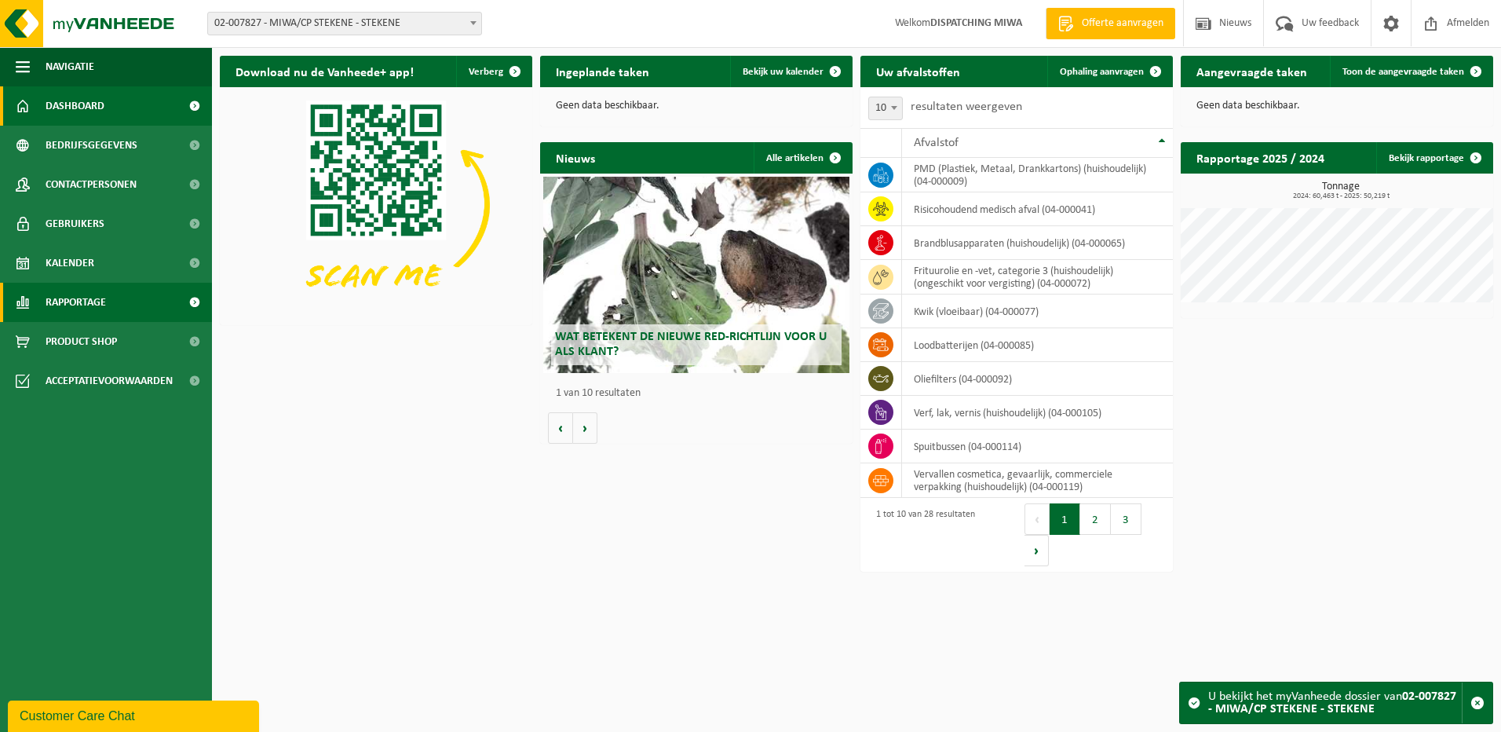
click at [93, 303] on span "Rapportage" at bounding box center [76, 302] width 60 height 39
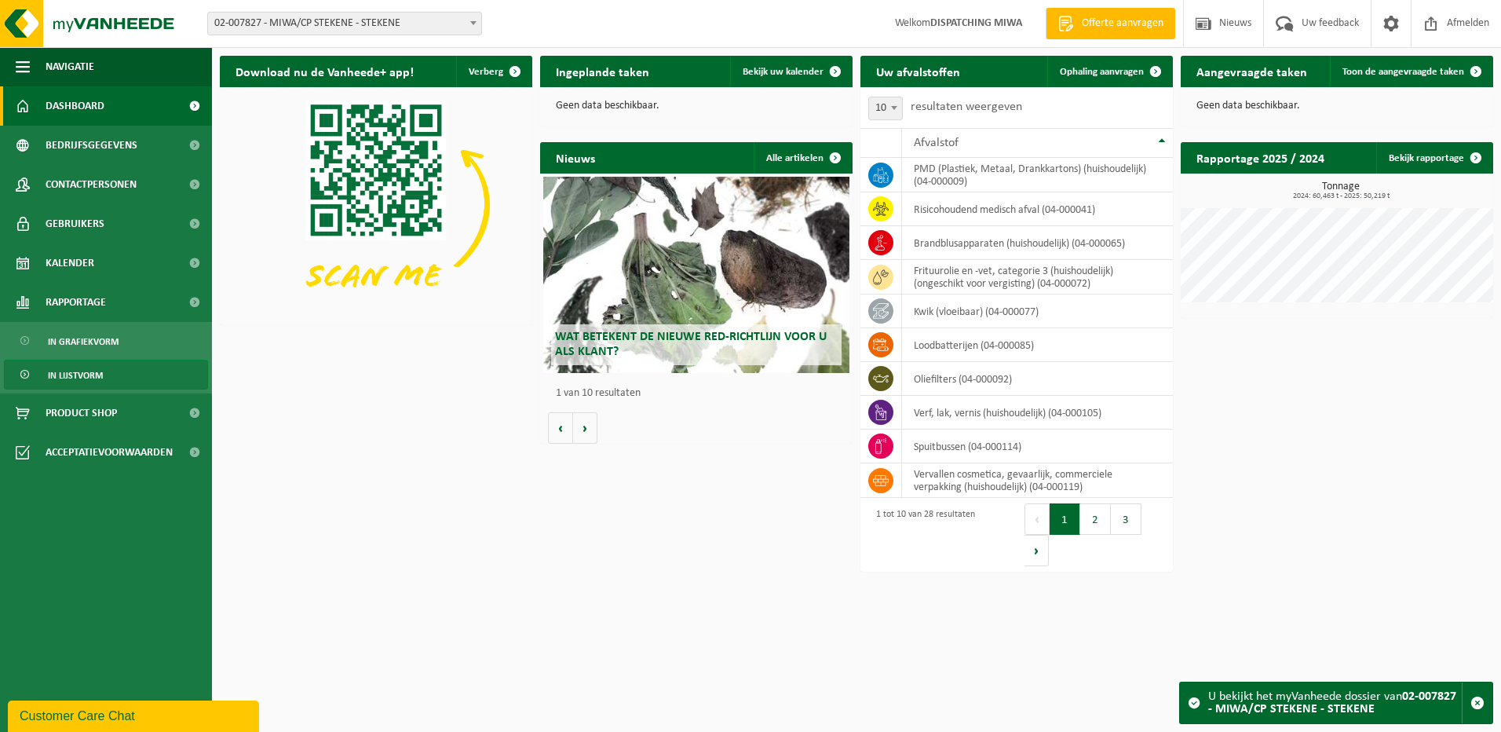
click at [104, 378] on link "In lijstvorm" at bounding box center [106, 375] width 204 height 30
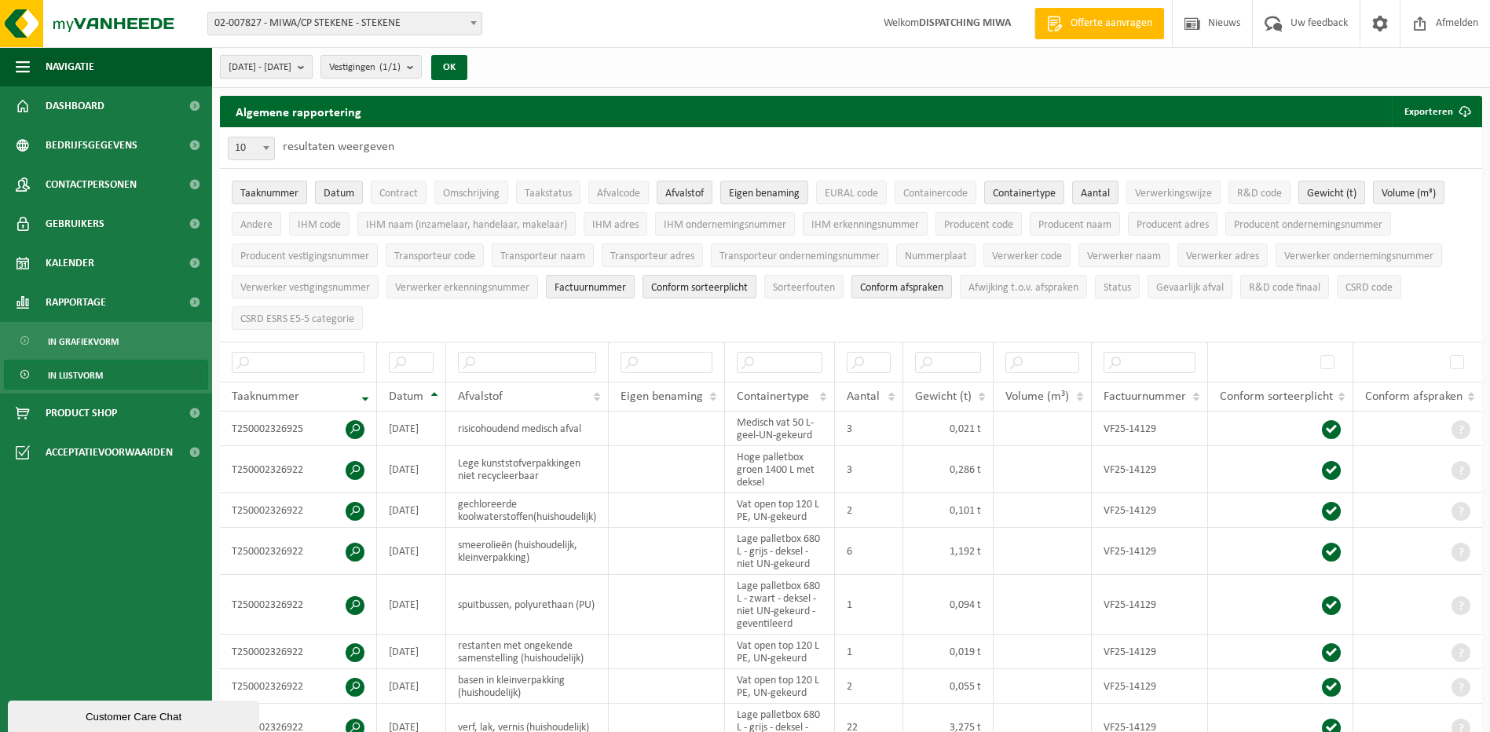
click at [283, 60] on span "2025-04-01 - 2025-09-19" at bounding box center [259, 68] width 63 height 24
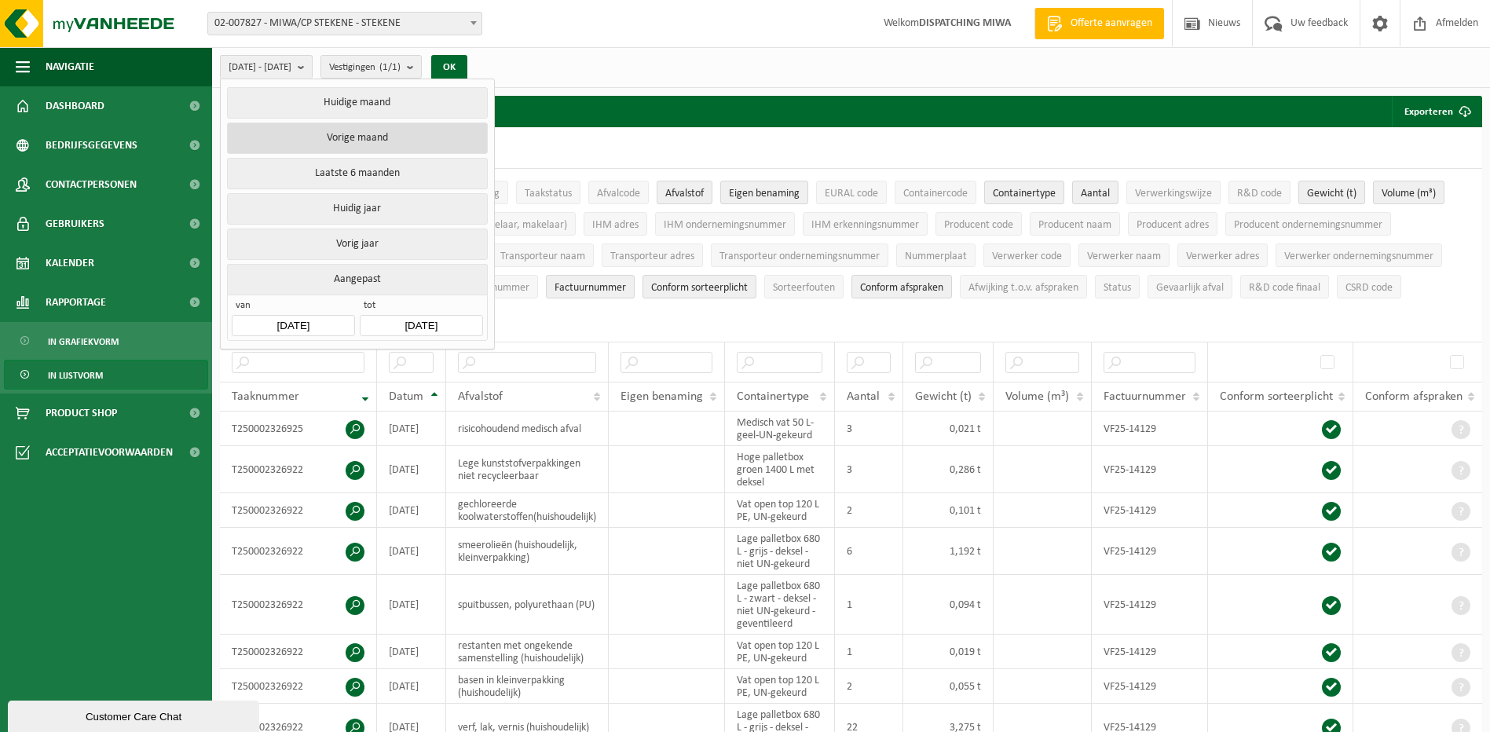
click at [345, 135] on button "Vorige maand" at bounding box center [357, 137] width 260 height 31
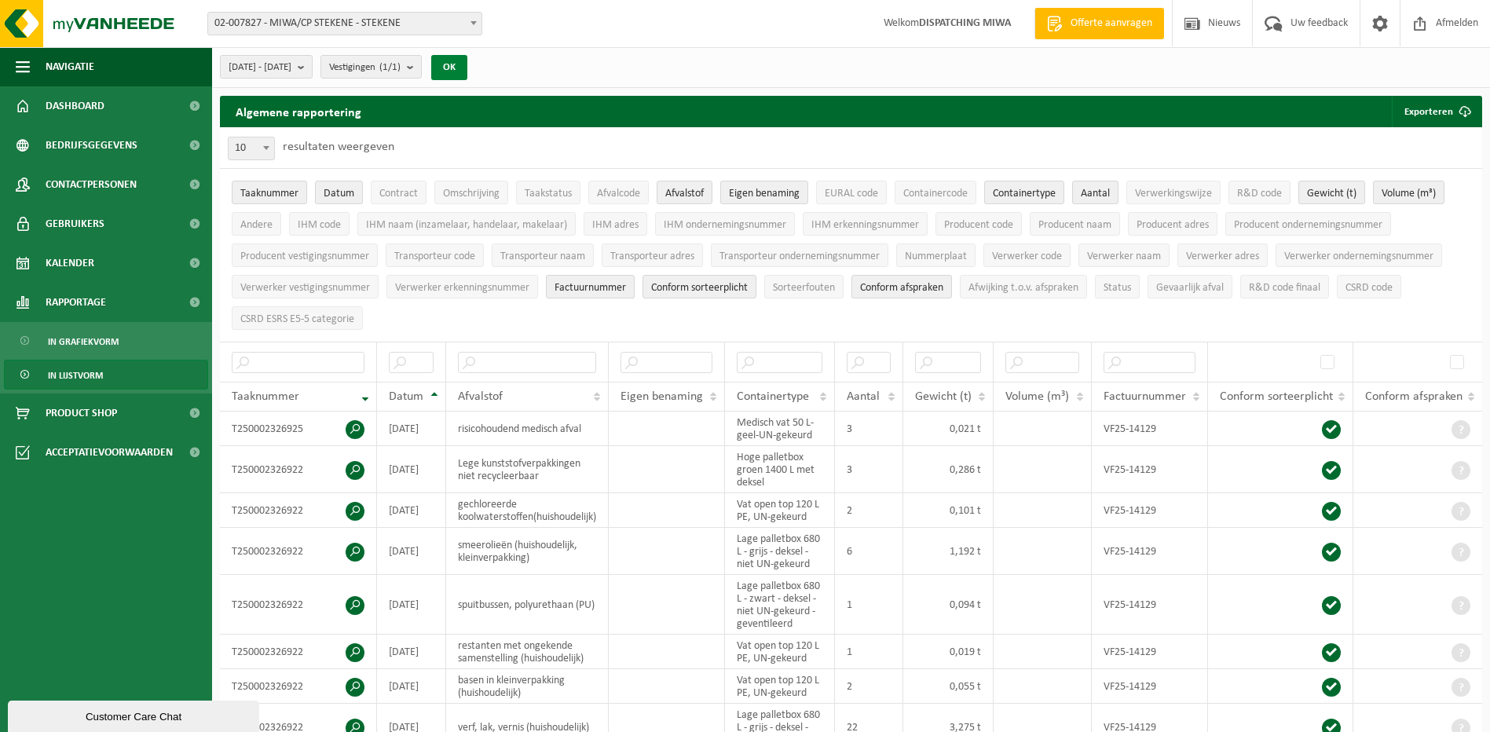
click at [467, 68] on button "OK" at bounding box center [449, 67] width 36 height 25
click at [261, 150] on span at bounding box center [266, 147] width 16 height 20
select select "25"
click at [759, 322] on ul "Taaknummer Datum Contract Omschrijving Taakstatus Afvalcode Afvalstof Eigen ben…" at bounding box center [851, 255] width 1262 height 173
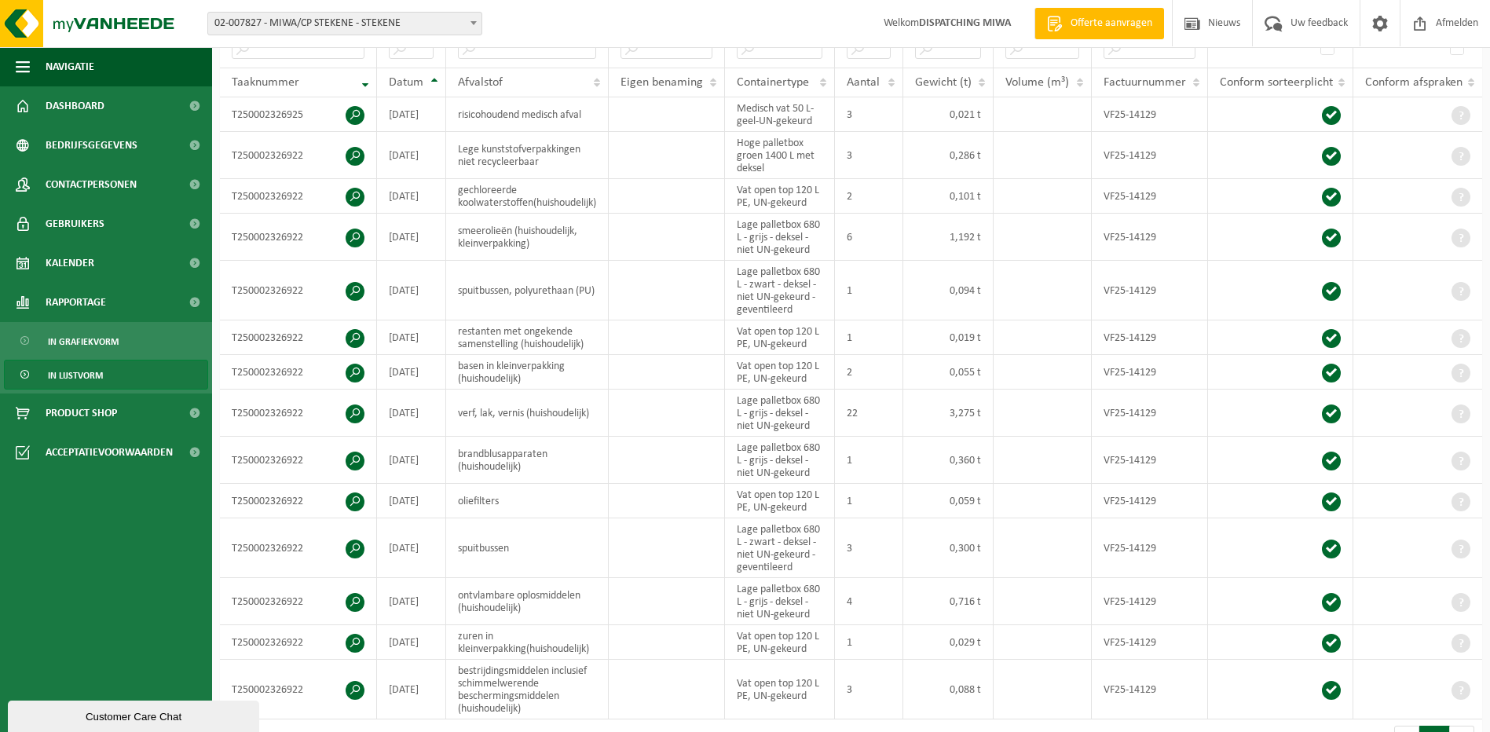
scroll to position [550, 0]
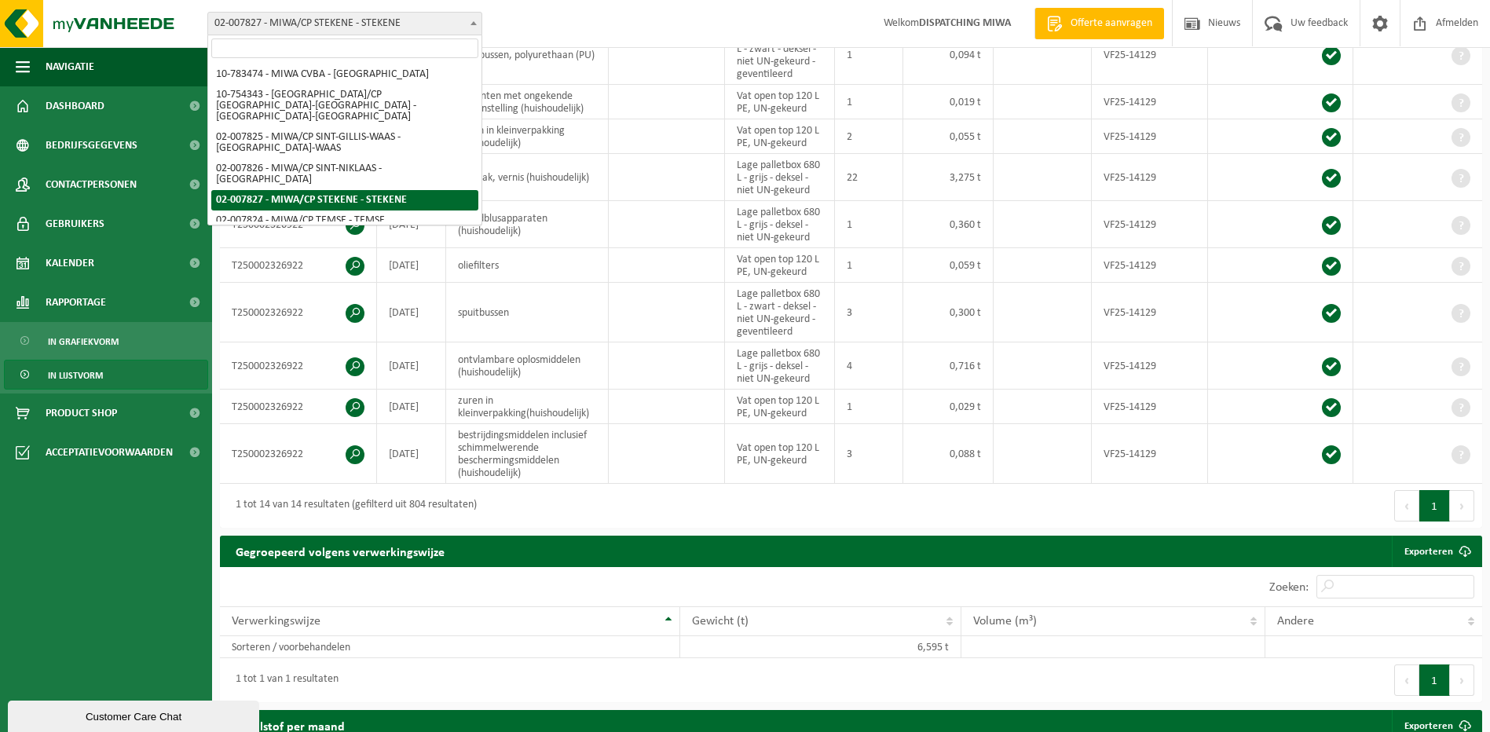
click at [398, 18] on span "02-007827 - MIWA/CP STEKENE - STEKENE" at bounding box center [344, 24] width 273 height 22
select select "27801"
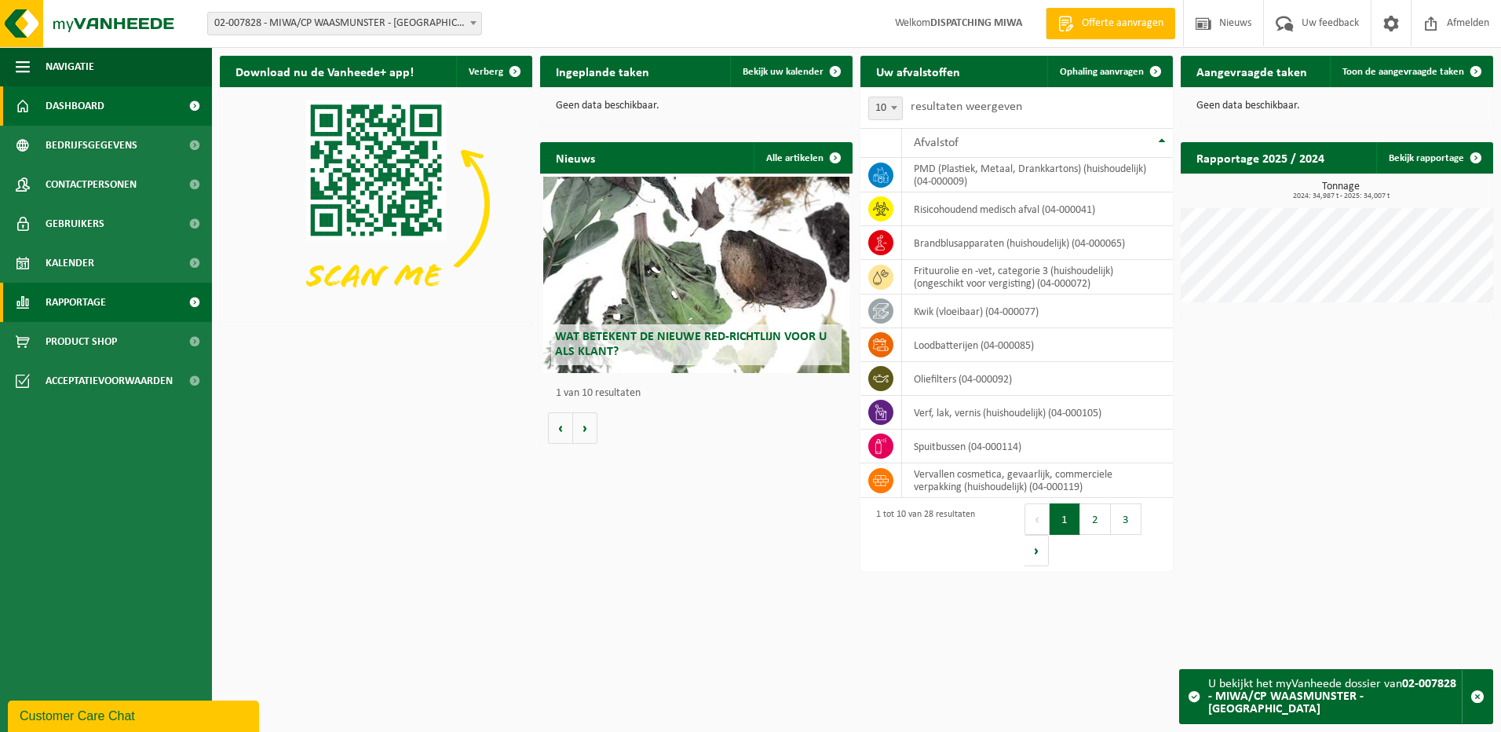
click at [98, 304] on span "Rapportage" at bounding box center [76, 302] width 60 height 39
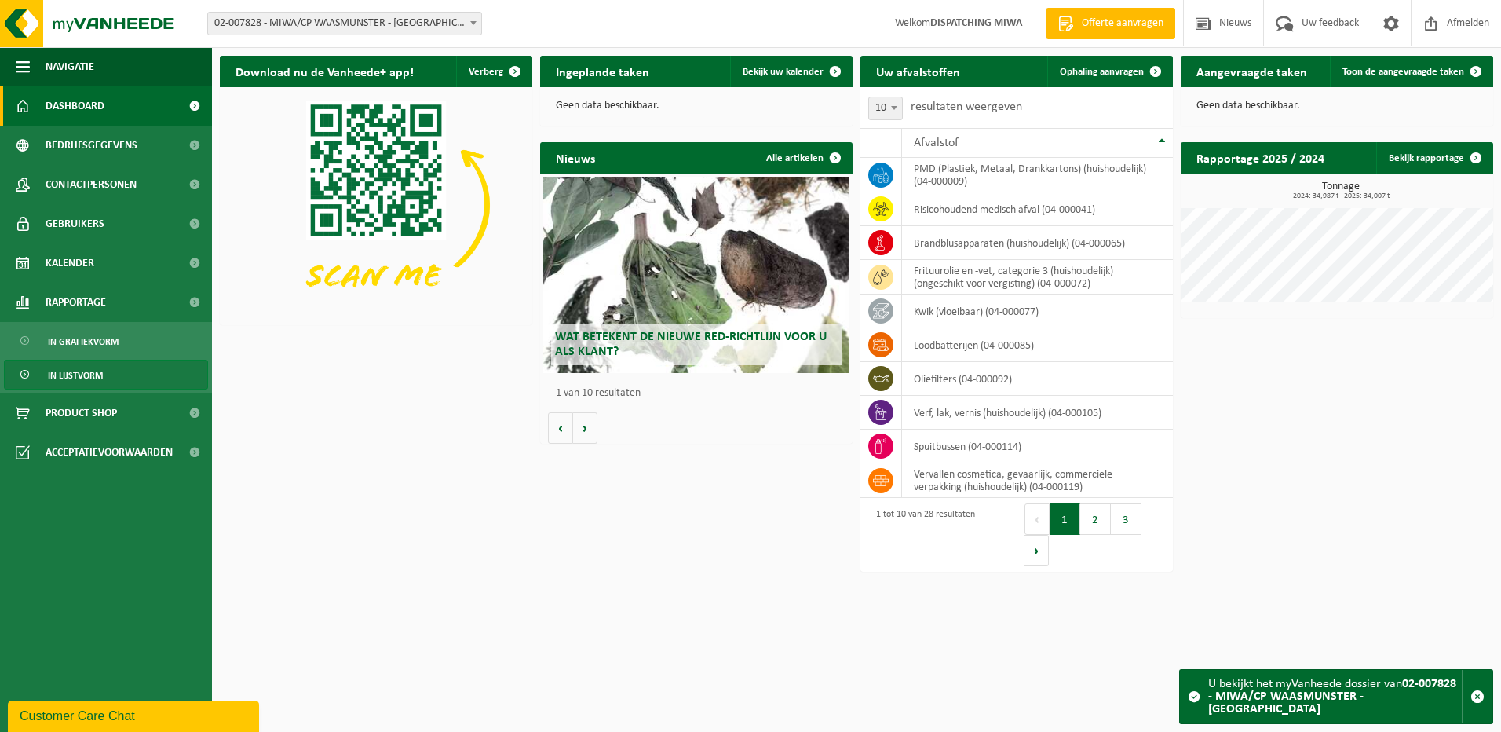
click at [90, 377] on span "In lijstvorm" at bounding box center [75, 375] width 55 height 30
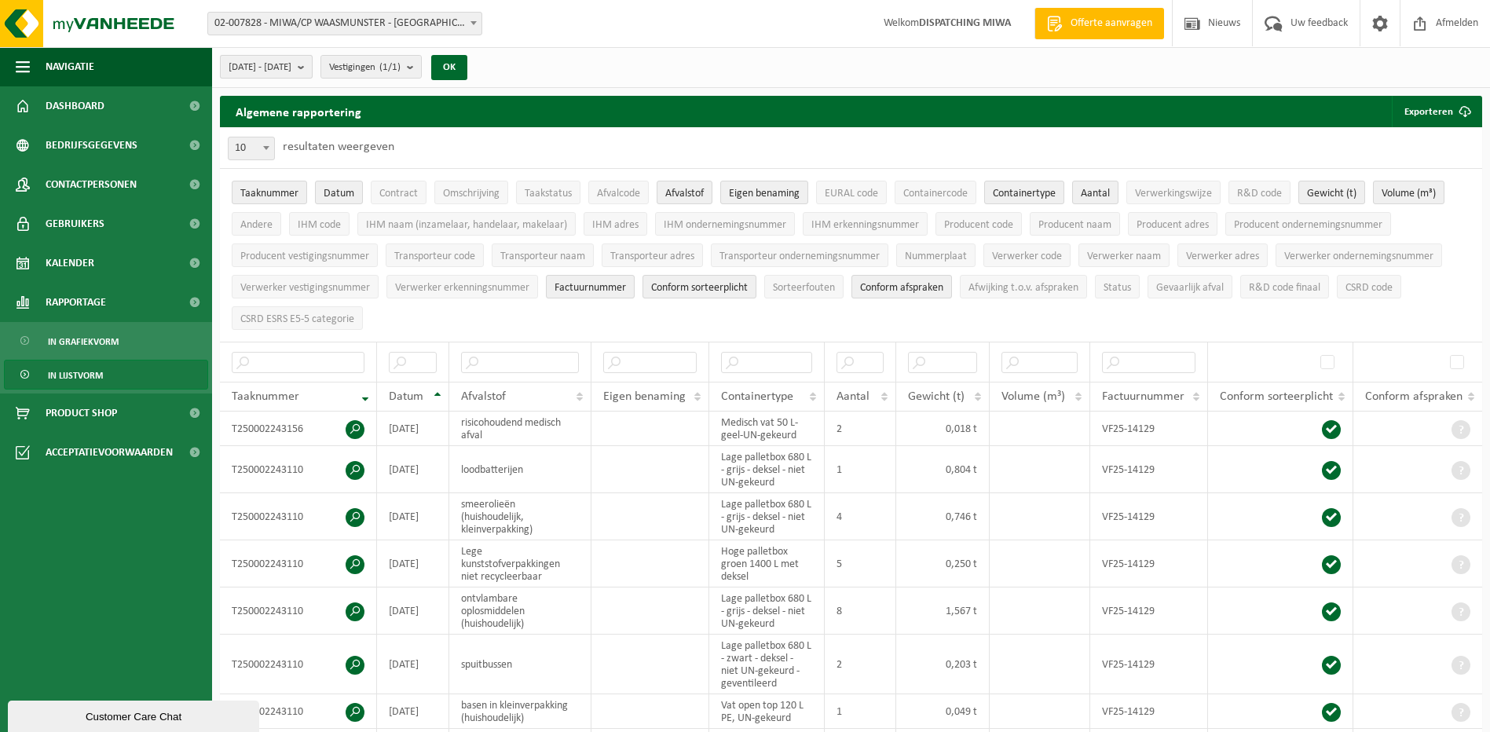
click at [291, 59] on span "[DATE] - [DATE]" at bounding box center [259, 68] width 63 height 24
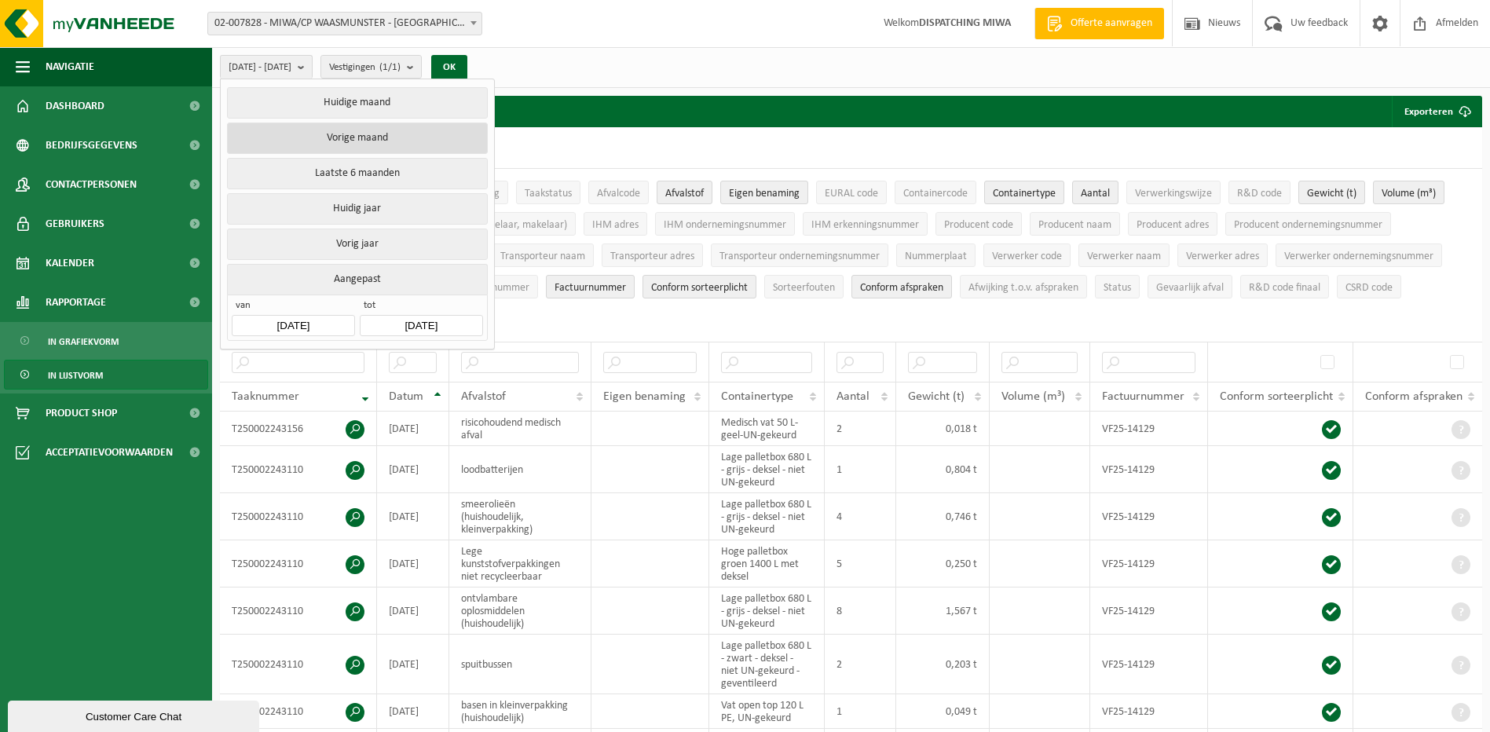
click at [356, 139] on button "Vorige maand" at bounding box center [357, 137] width 260 height 31
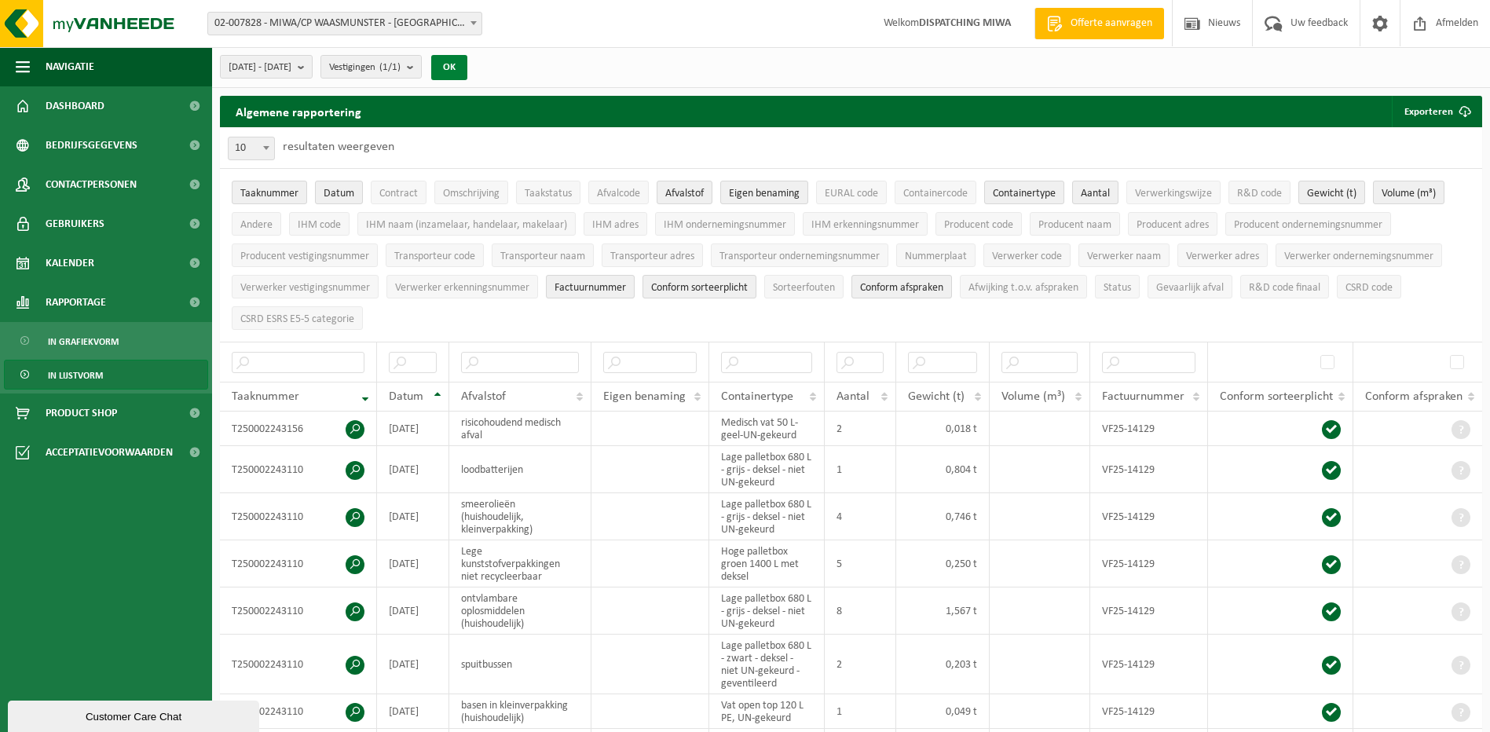
click at [467, 69] on button "OK" at bounding box center [449, 67] width 36 height 25
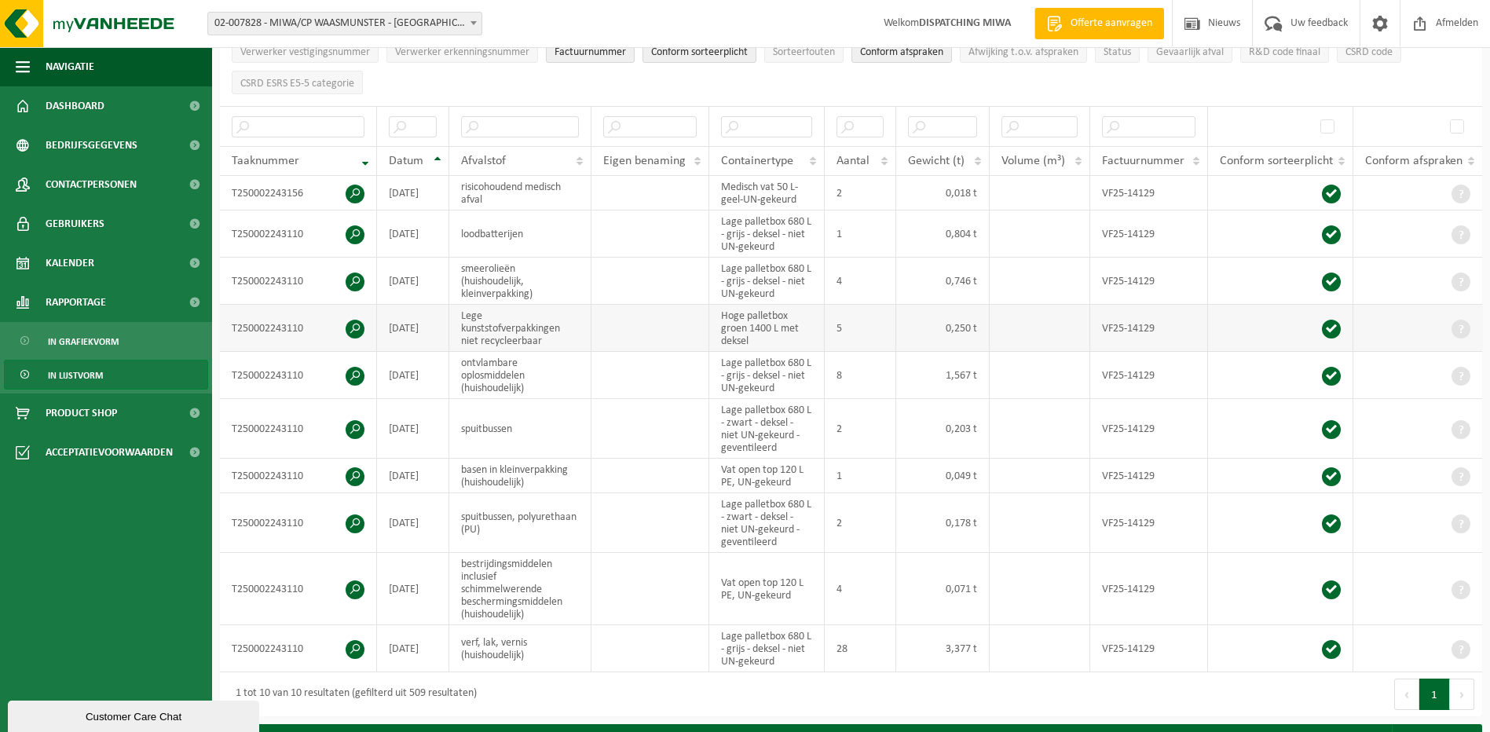
scroll to position [314, 0]
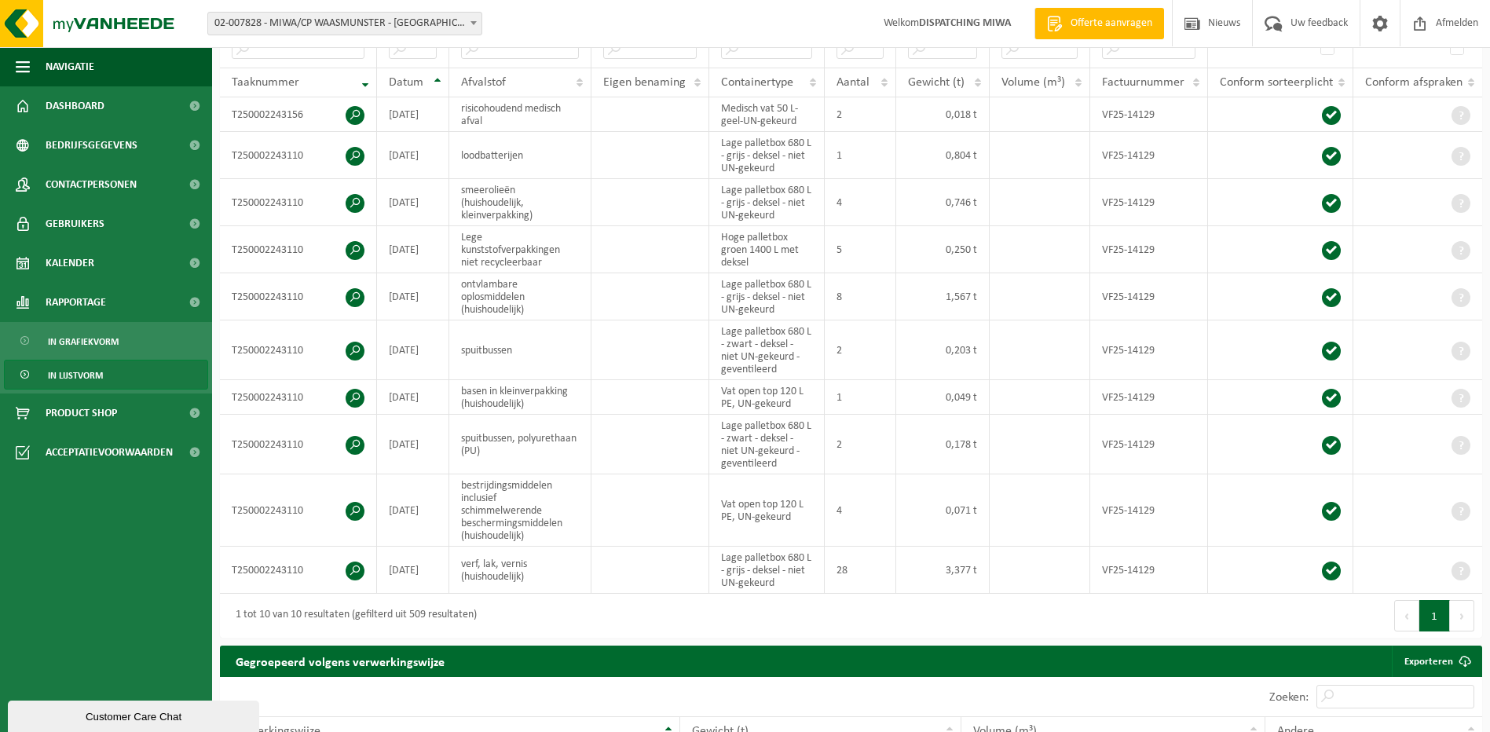
click at [374, 27] on span "02-007828 - MIWA/CP WAASMUNSTER - [GEOGRAPHIC_DATA]" at bounding box center [344, 24] width 273 height 22
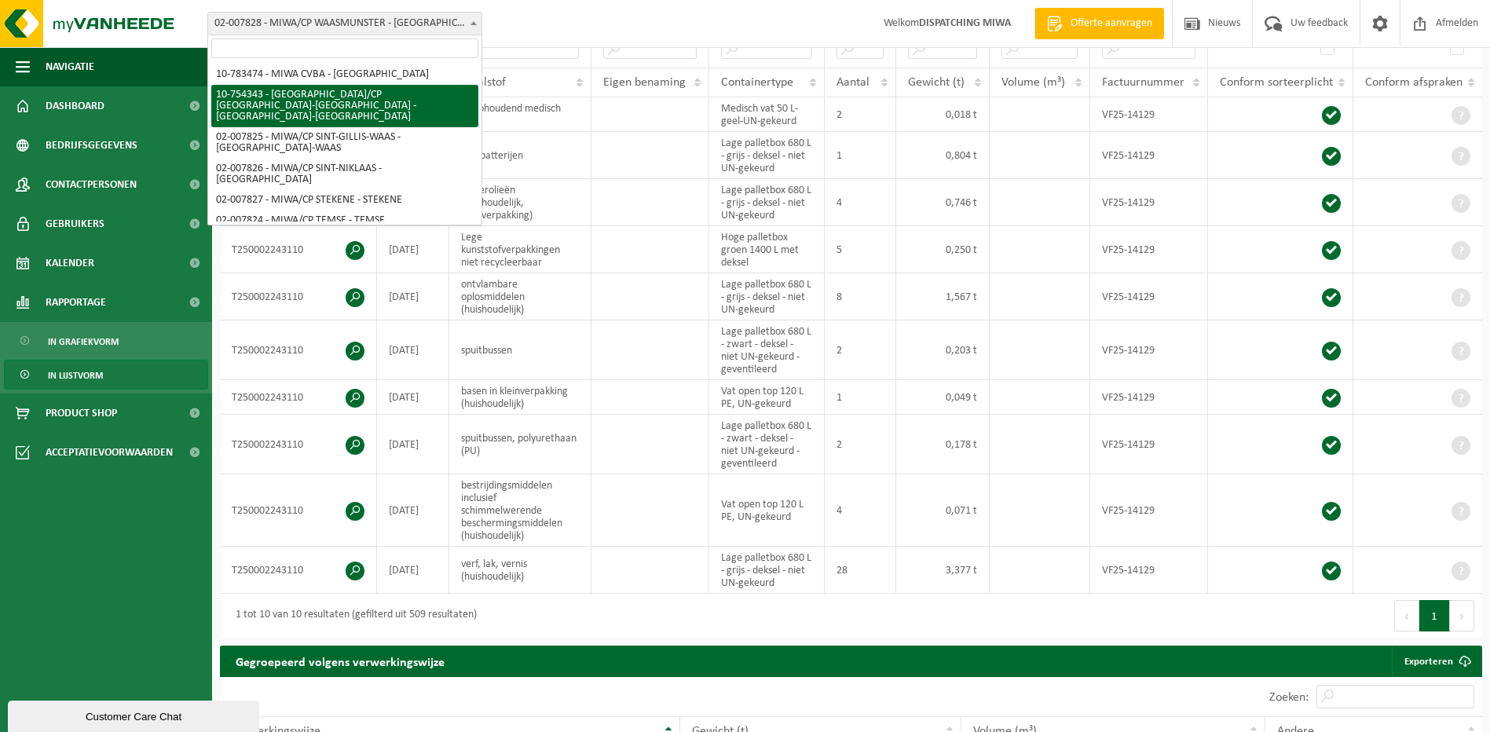
select select "27802"
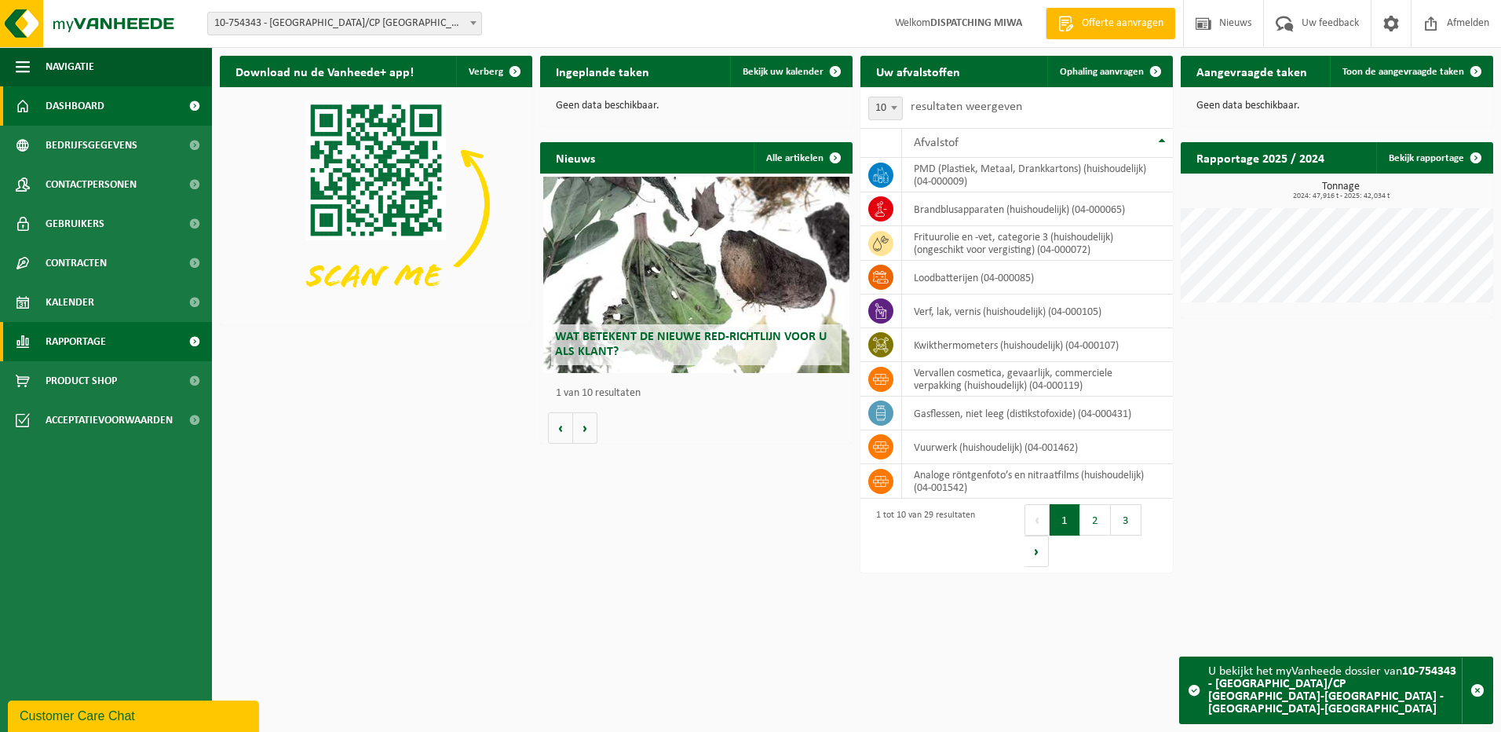
click at [86, 344] on span "Rapportage" at bounding box center [76, 341] width 60 height 39
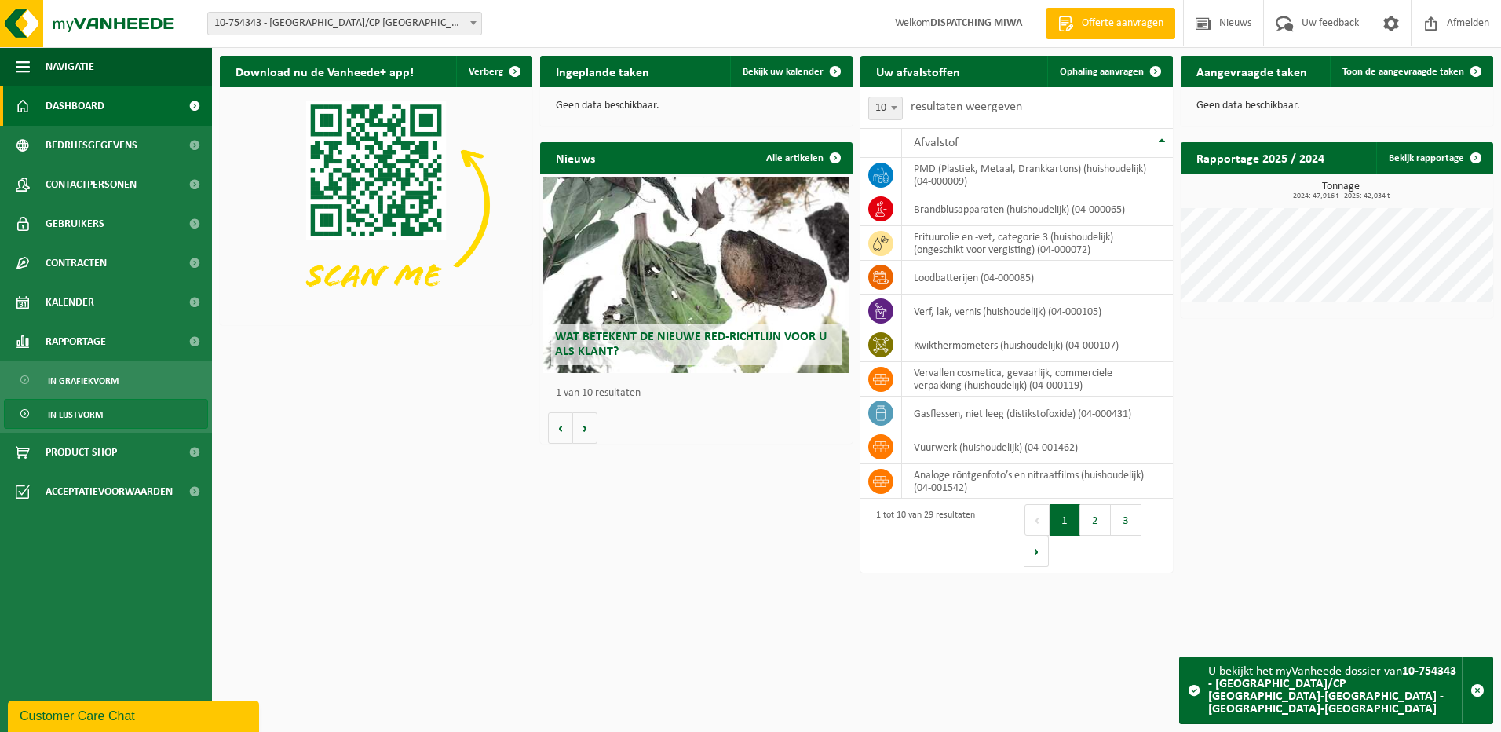
click at [94, 415] on span "In lijstvorm" at bounding box center [75, 415] width 55 height 30
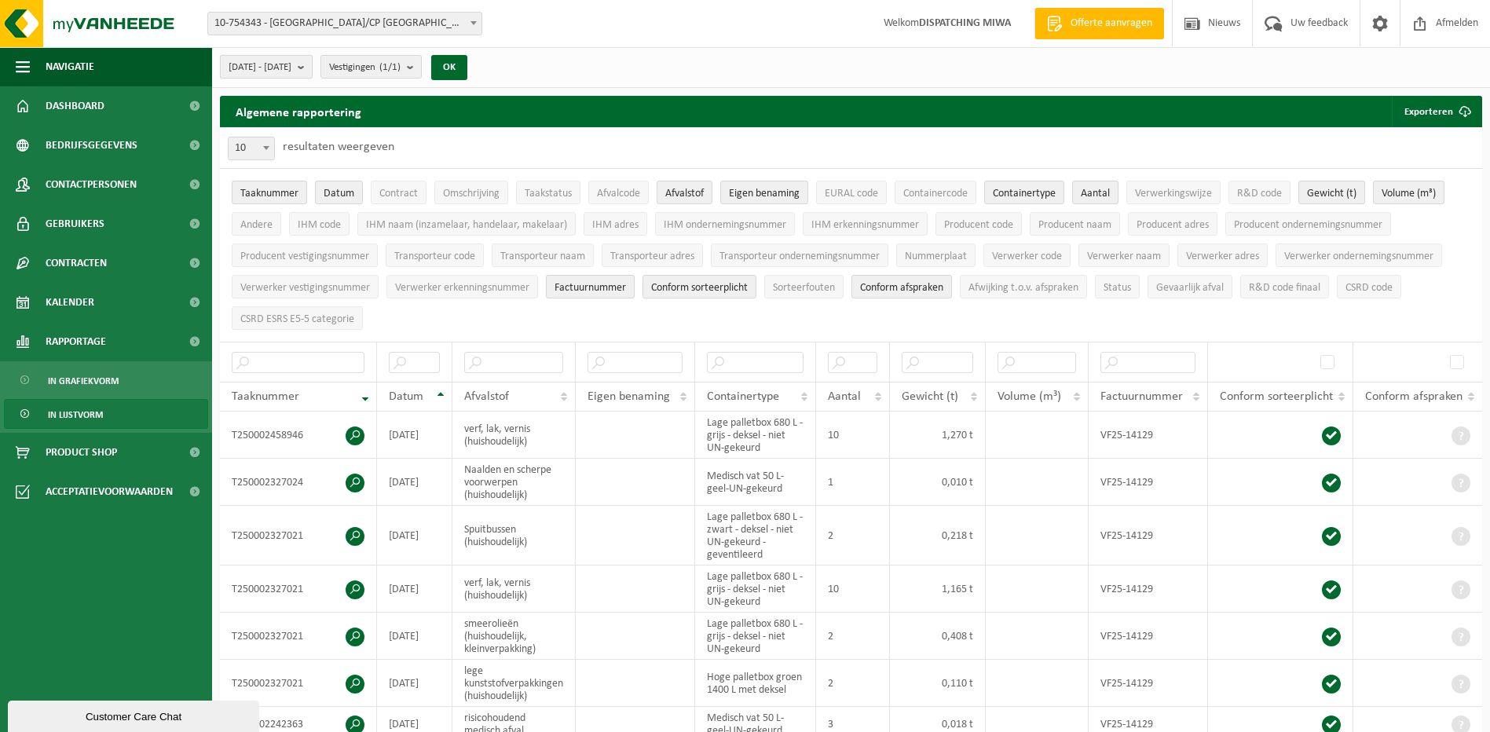
click at [291, 68] on span "[DATE] - [DATE]" at bounding box center [259, 68] width 63 height 24
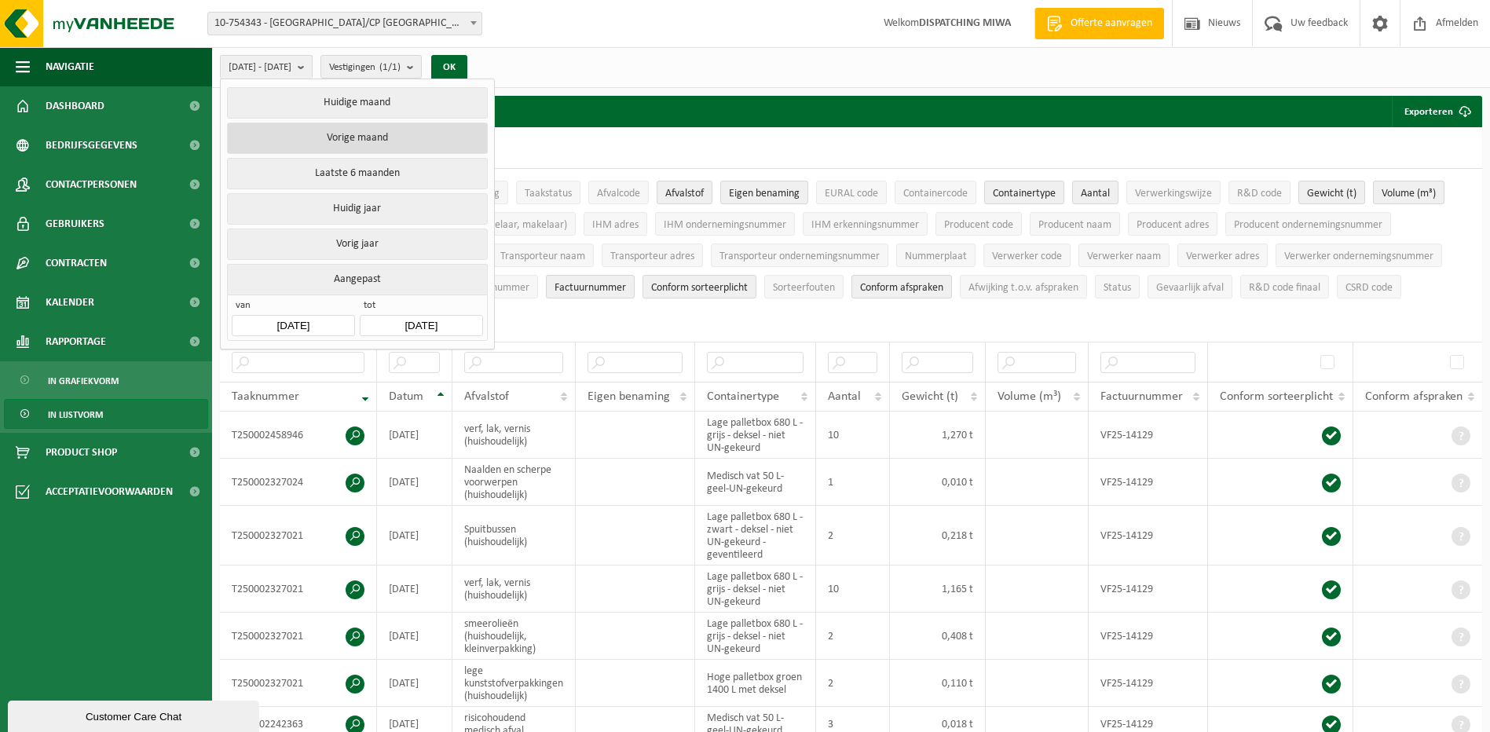
click at [356, 137] on button "Vorige maand" at bounding box center [357, 137] width 260 height 31
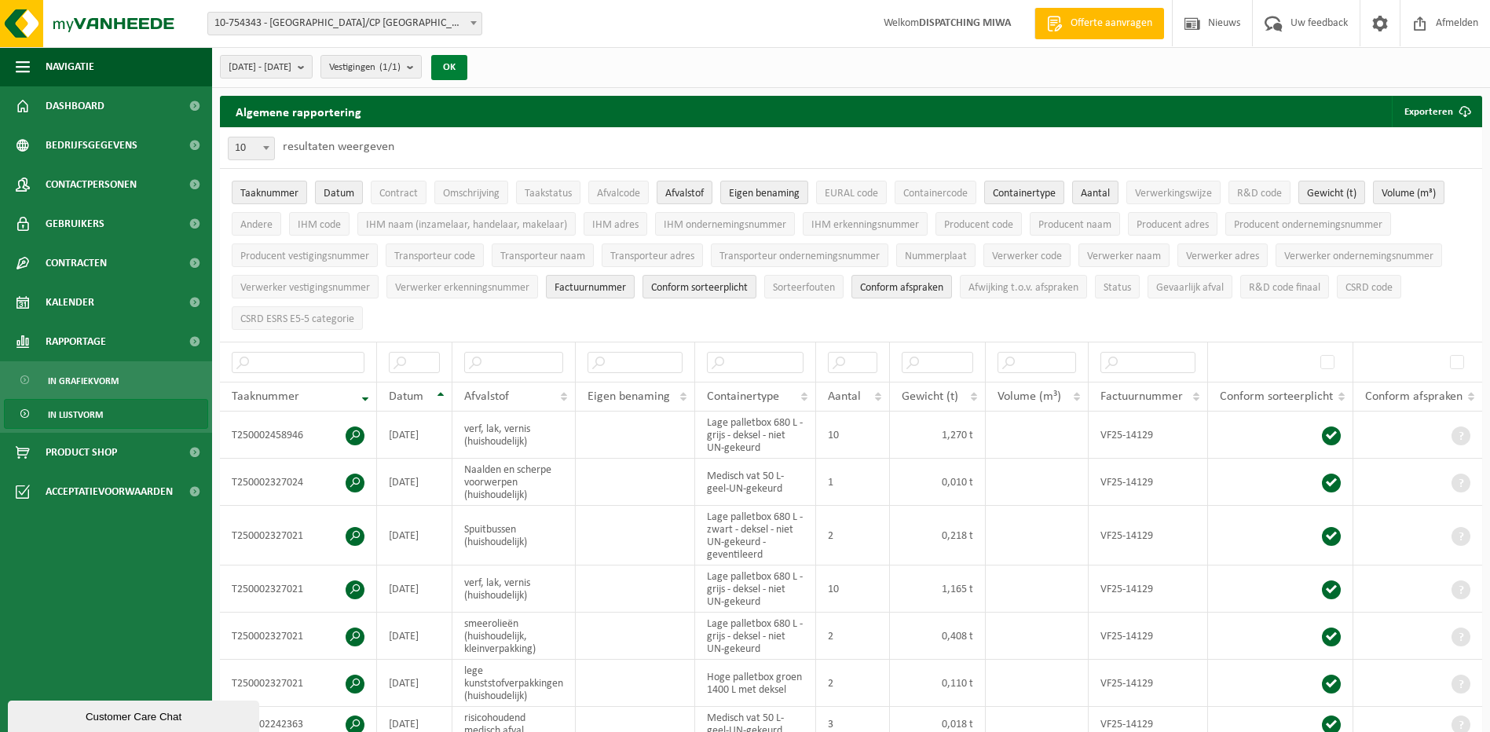
click at [467, 69] on button "OK" at bounding box center [449, 67] width 36 height 25
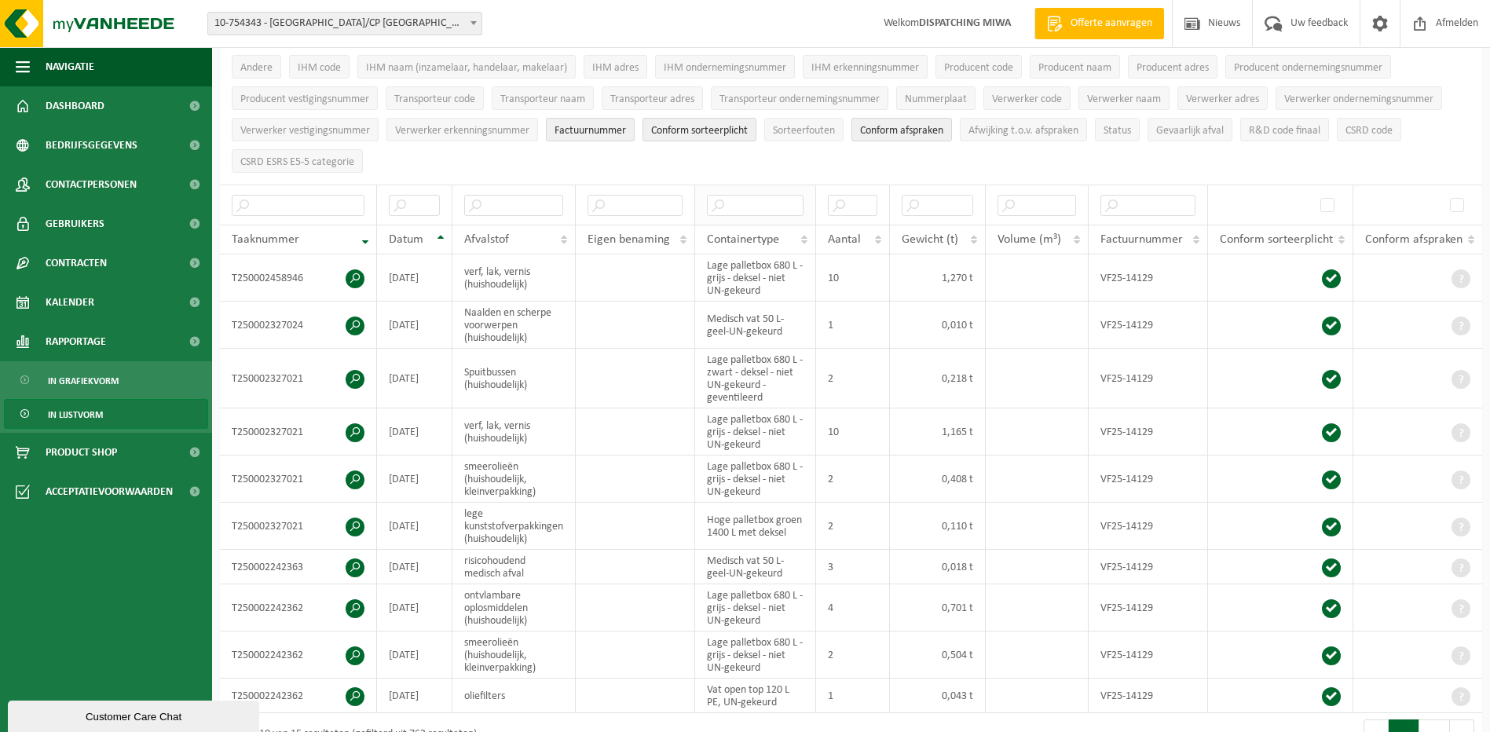
scroll to position [79, 0]
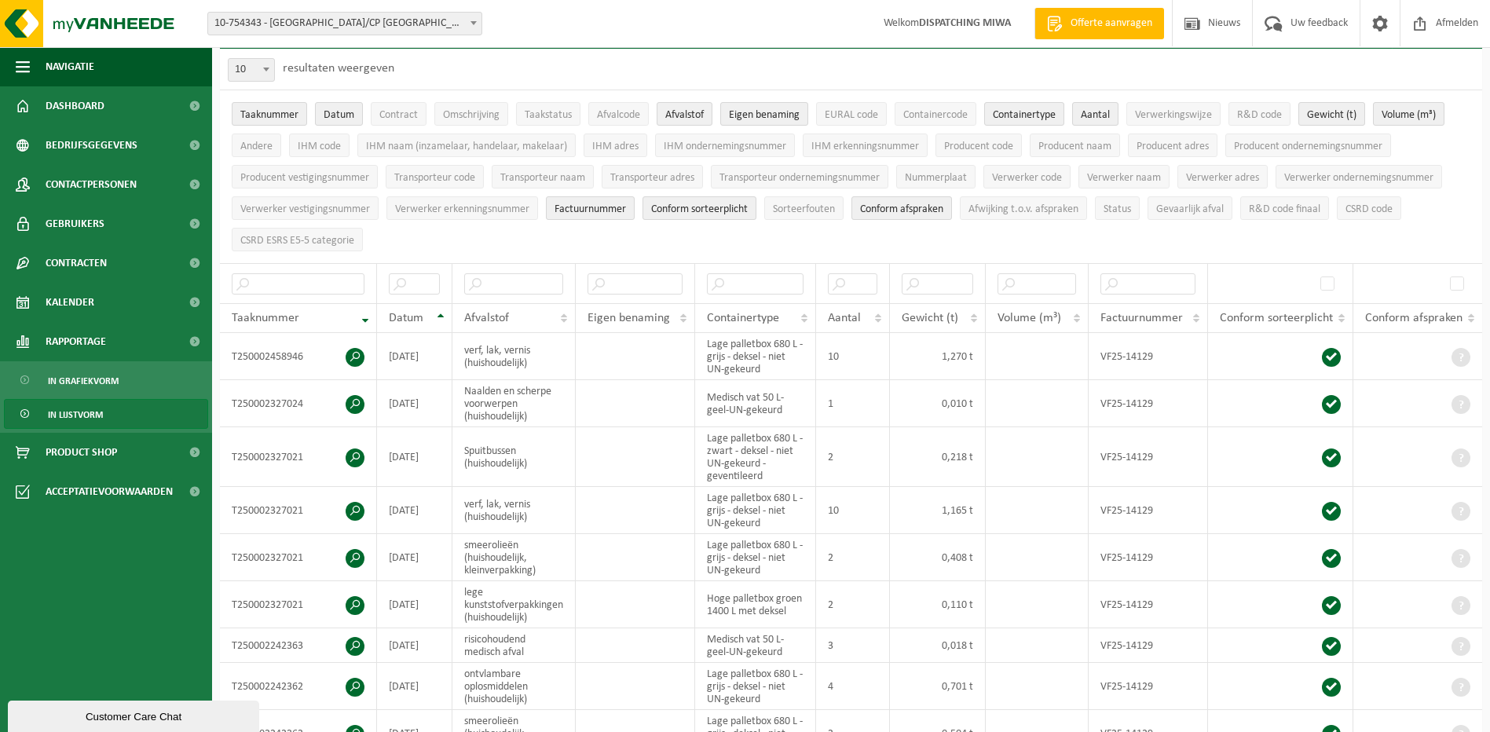
click at [254, 71] on span "10" at bounding box center [251, 70] width 46 height 22
select select "25"
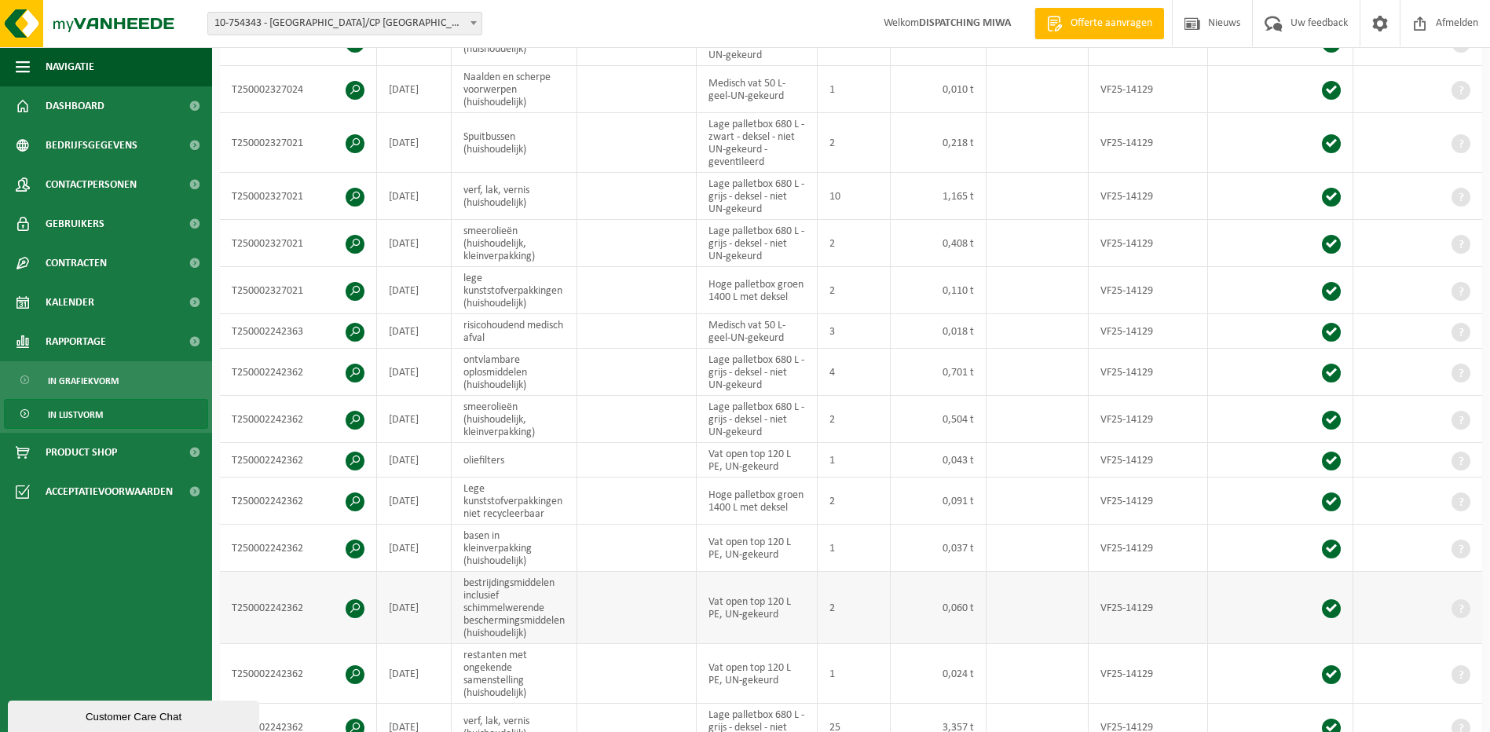
scroll to position [471, 0]
